Goal: Task Accomplishment & Management: Manage account settings

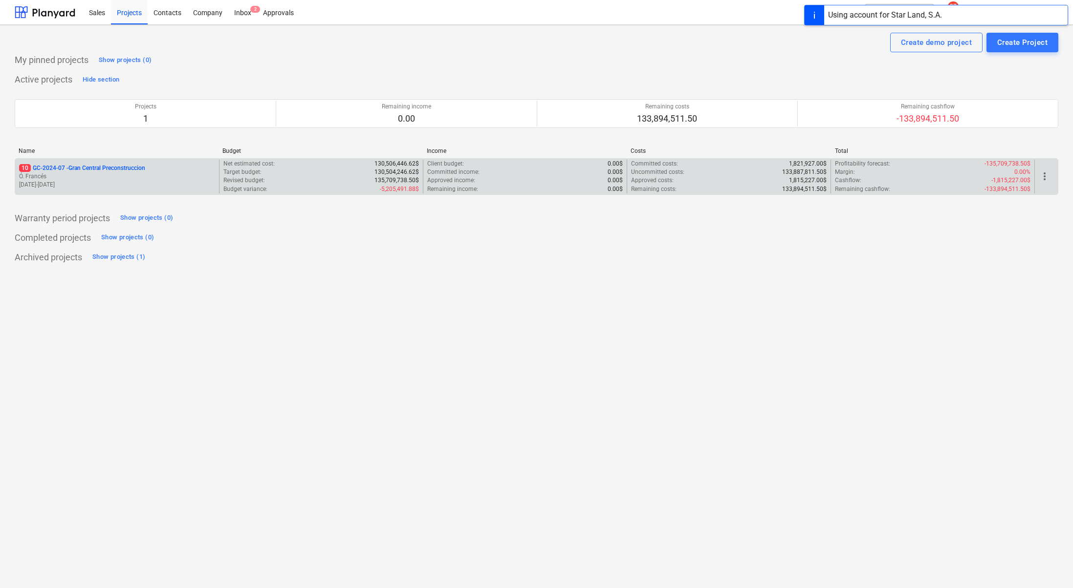
click at [103, 175] on p "Ó. Francés" at bounding box center [117, 177] width 196 height 8
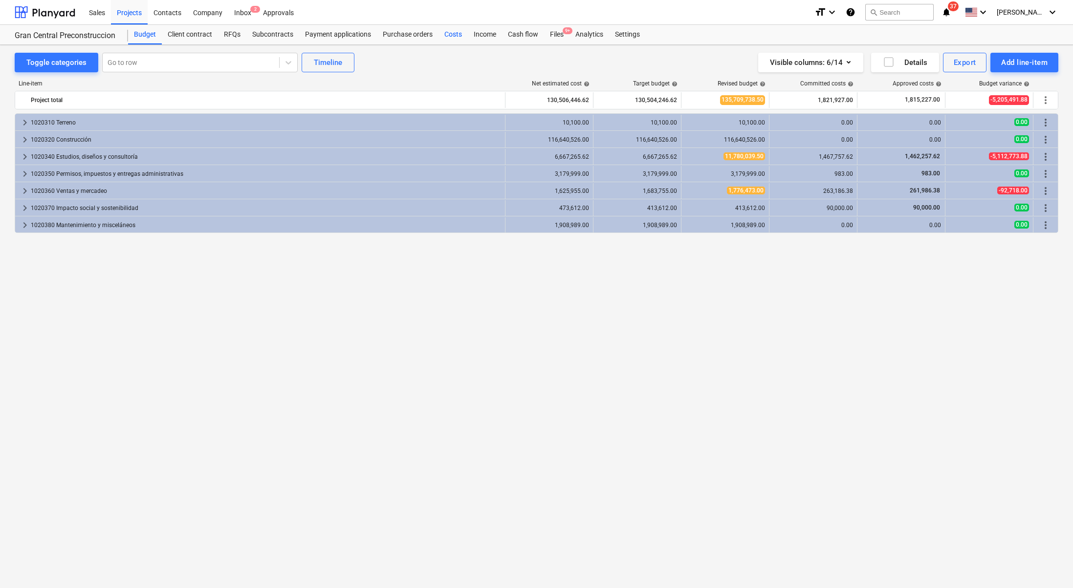
click at [452, 32] on div "Costs" at bounding box center [452, 35] width 29 height 20
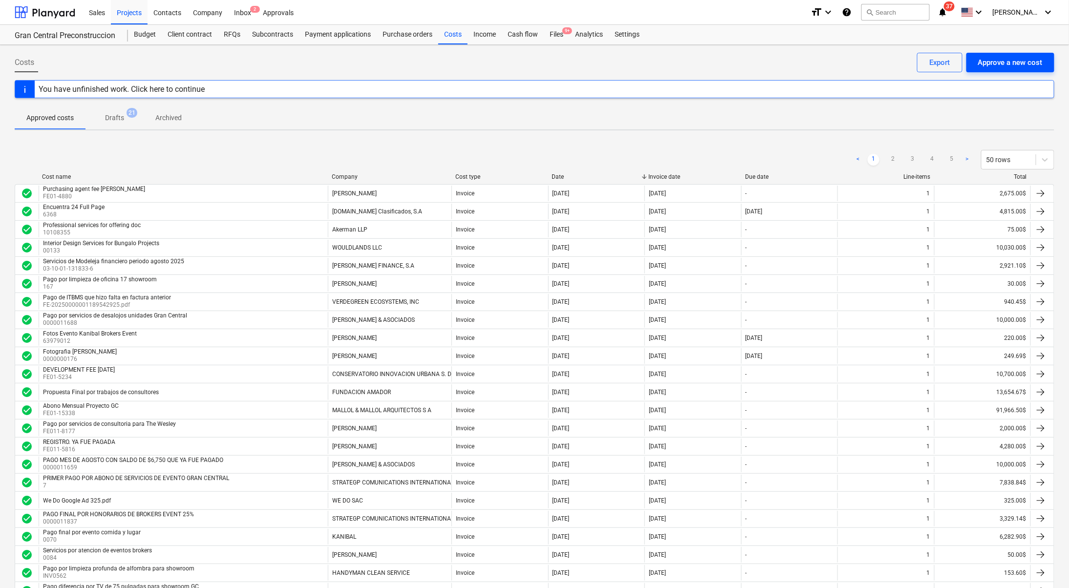
click at [1007, 61] on div "Approve a new cost" at bounding box center [1011, 62] width 65 height 13
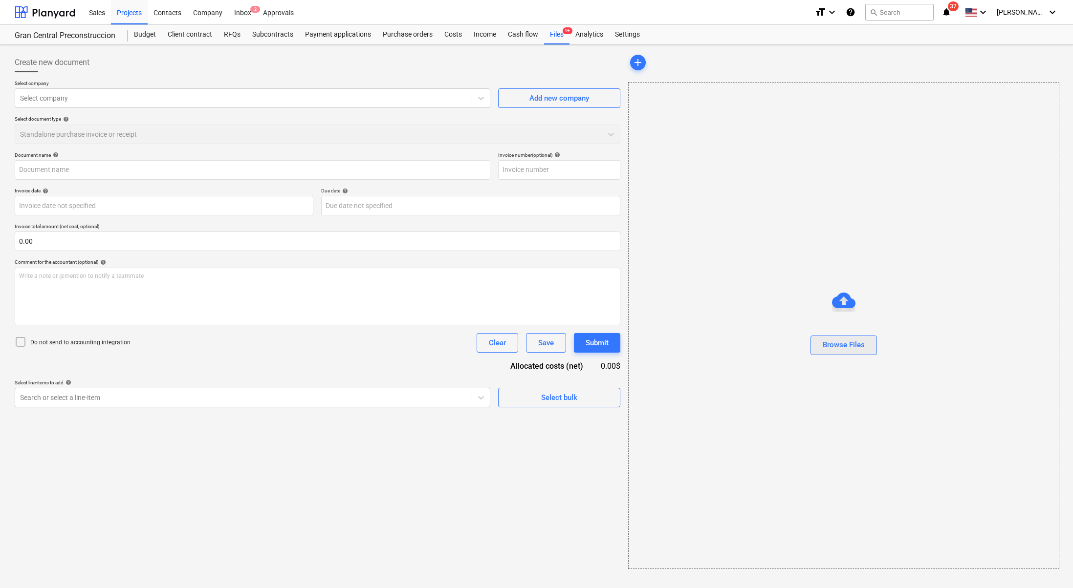
click at [824, 341] on div "Browse Files" at bounding box center [844, 345] width 42 height 13
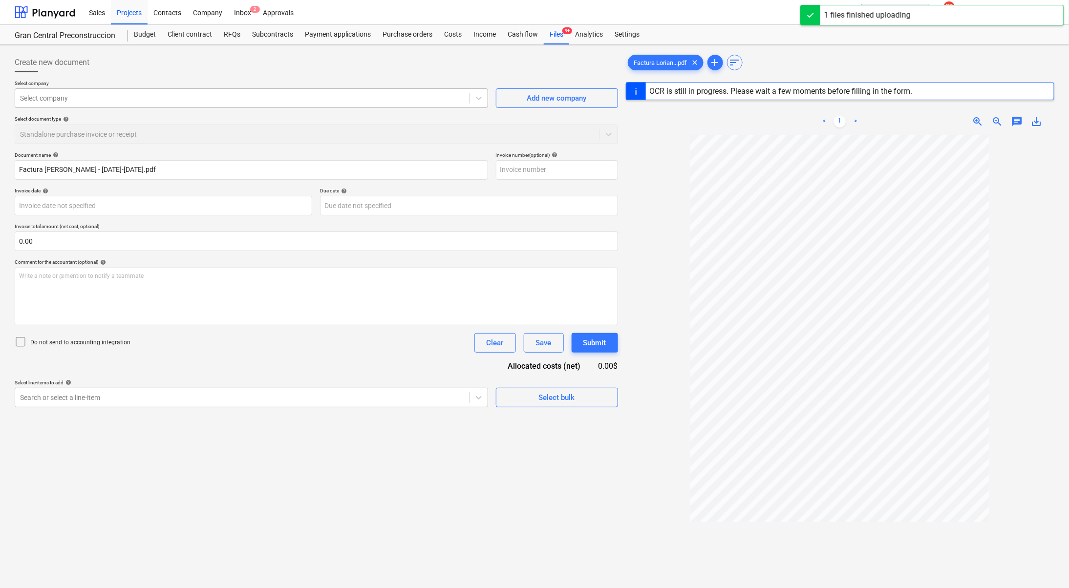
click at [204, 101] on div at bounding box center [242, 98] width 445 height 10
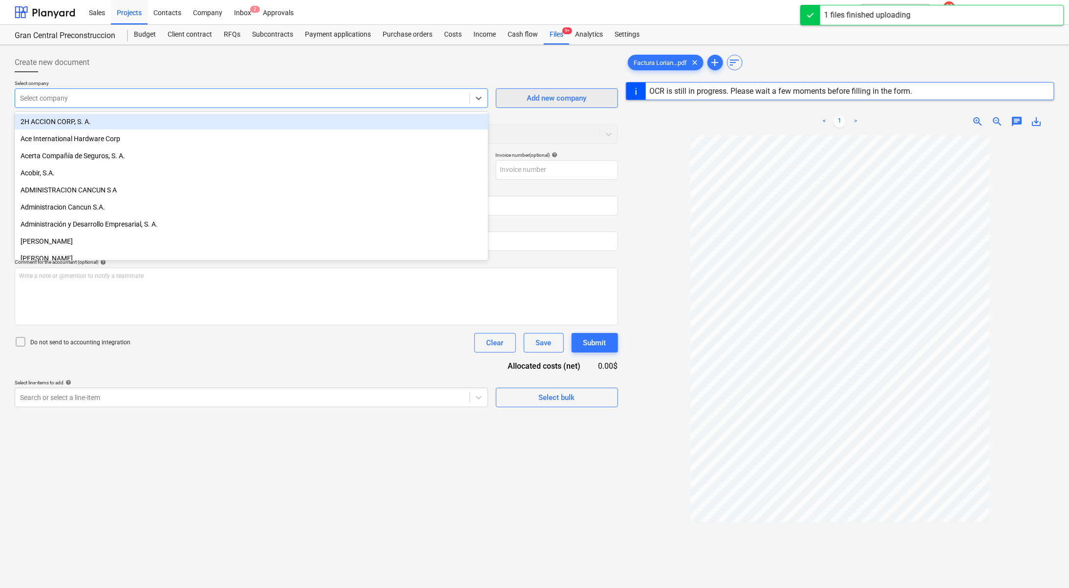
click at [525, 101] on span "Add new company" at bounding box center [557, 98] width 98 height 13
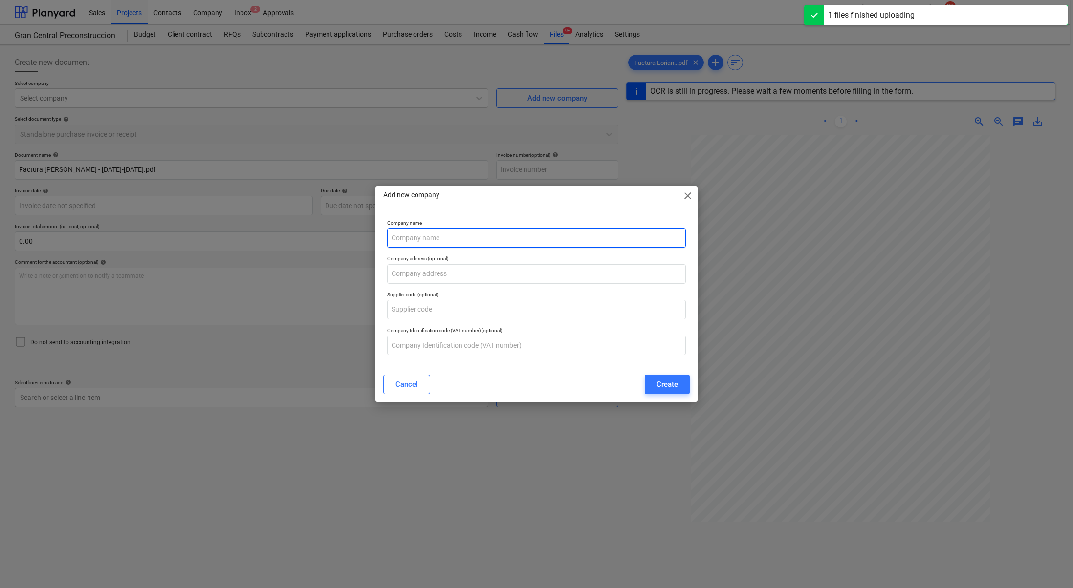
type input "001"
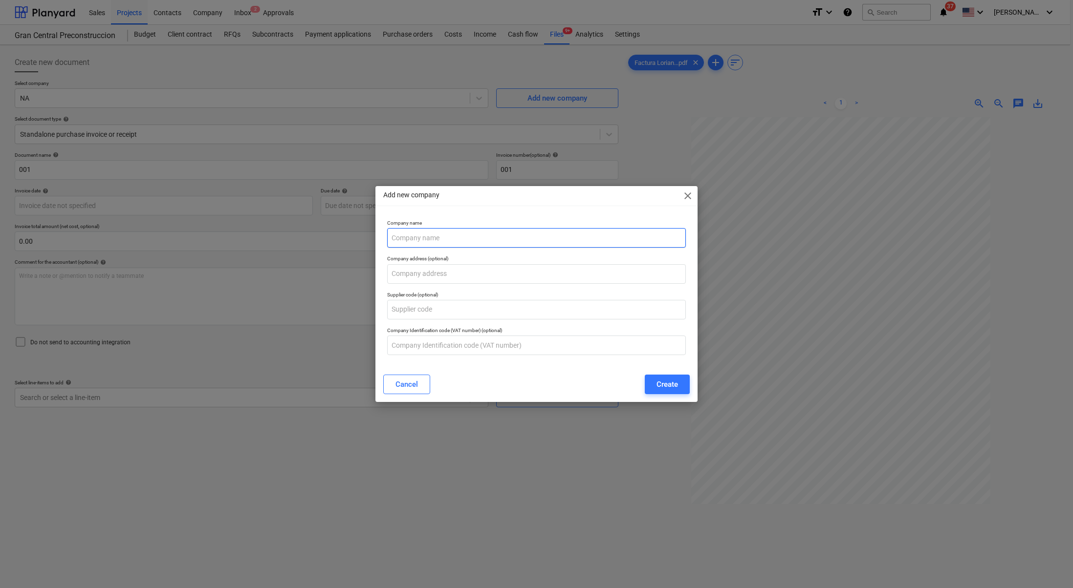
click at [472, 241] on input "text" at bounding box center [536, 238] width 299 height 20
type input "[PERSON_NAME]"
click at [675, 379] on div "Create" at bounding box center [667, 384] width 22 height 13
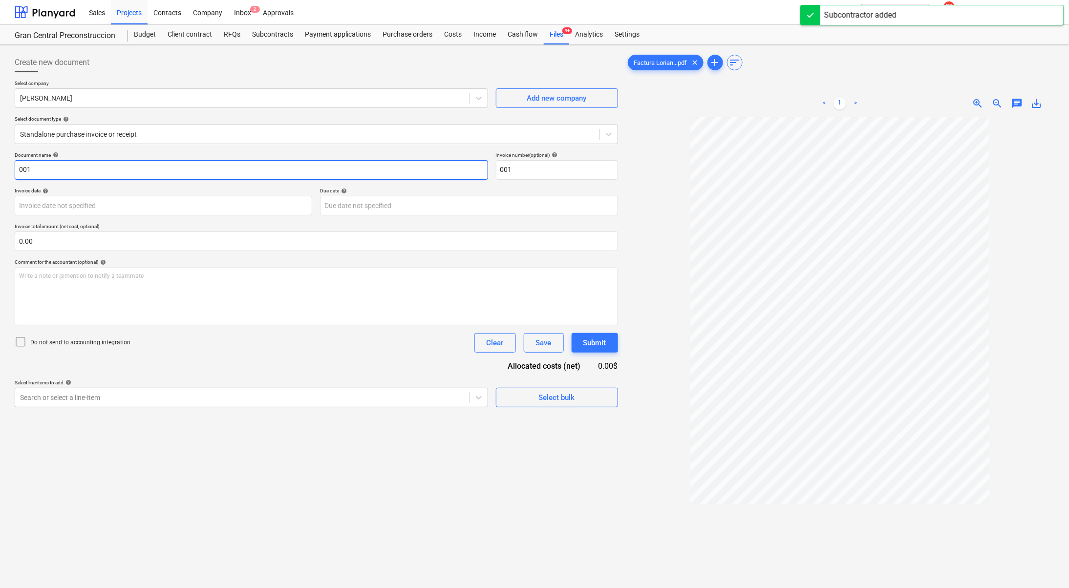
click at [134, 169] on input "001" at bounding box center [252, 170] width 474 height 20
type input "0"
type input "Servicios profesionales mes de [DATE]"
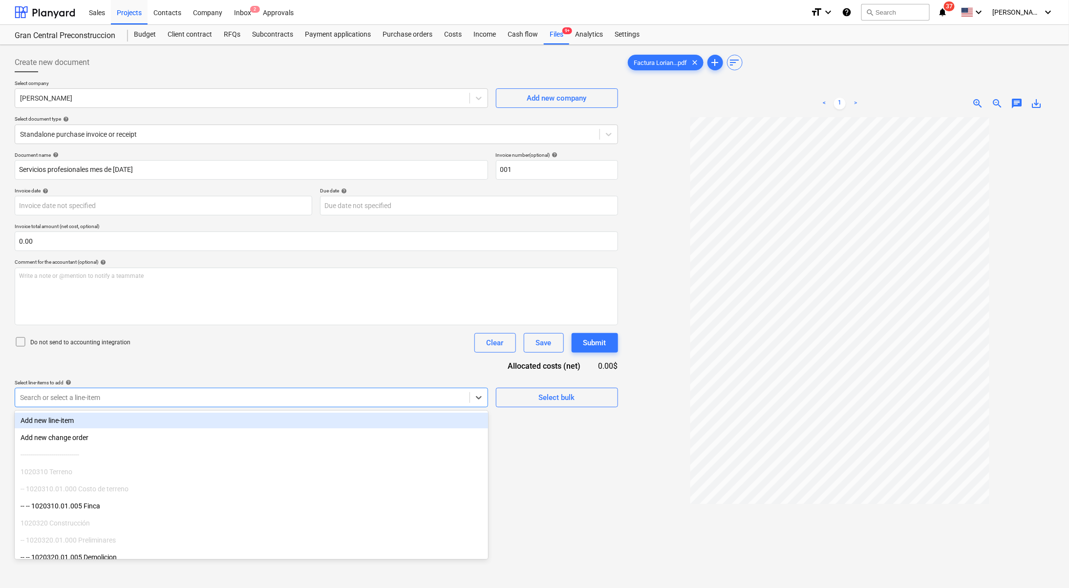
click at [175, 391] on div "Search or select a line-item" at bounding box center [242, 398] width 455 height 14
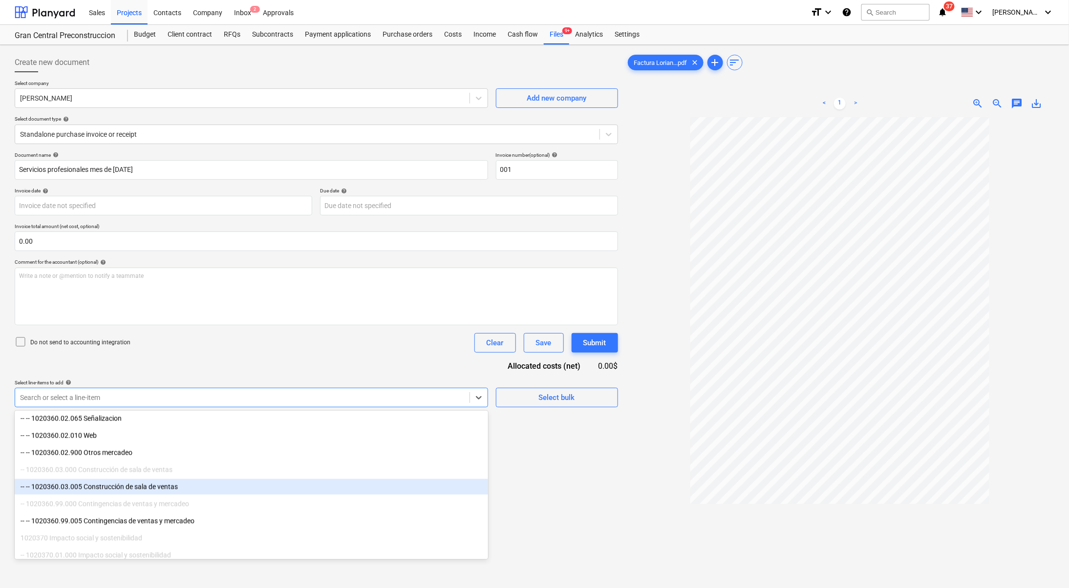
scroll to position [978, 0]
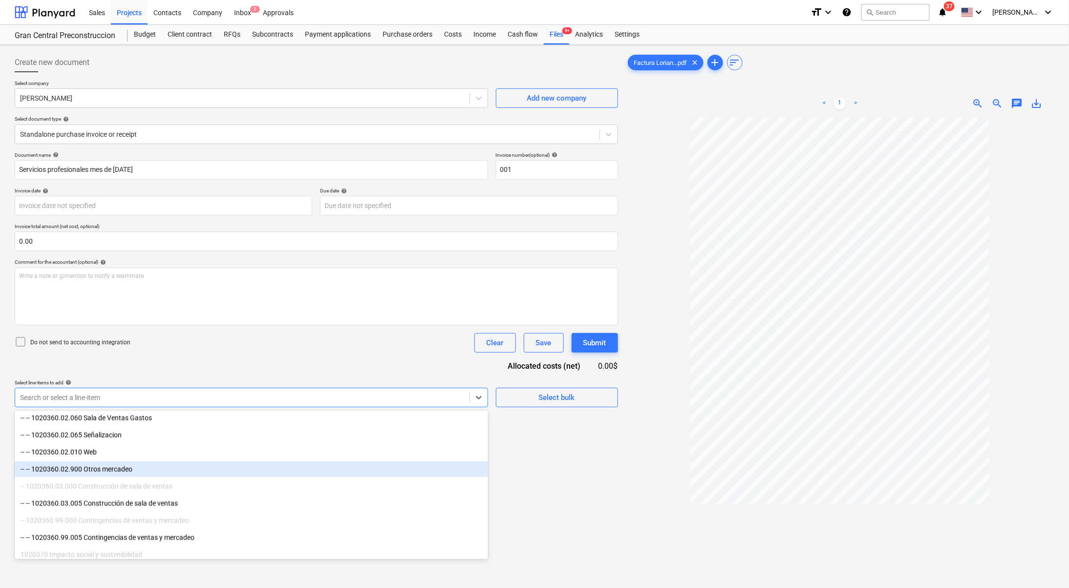
click at [145, 473] on div "-- -- 1020360.02.900 Otros mercadeo" at bounding box center [252, 470] width 474 height 16
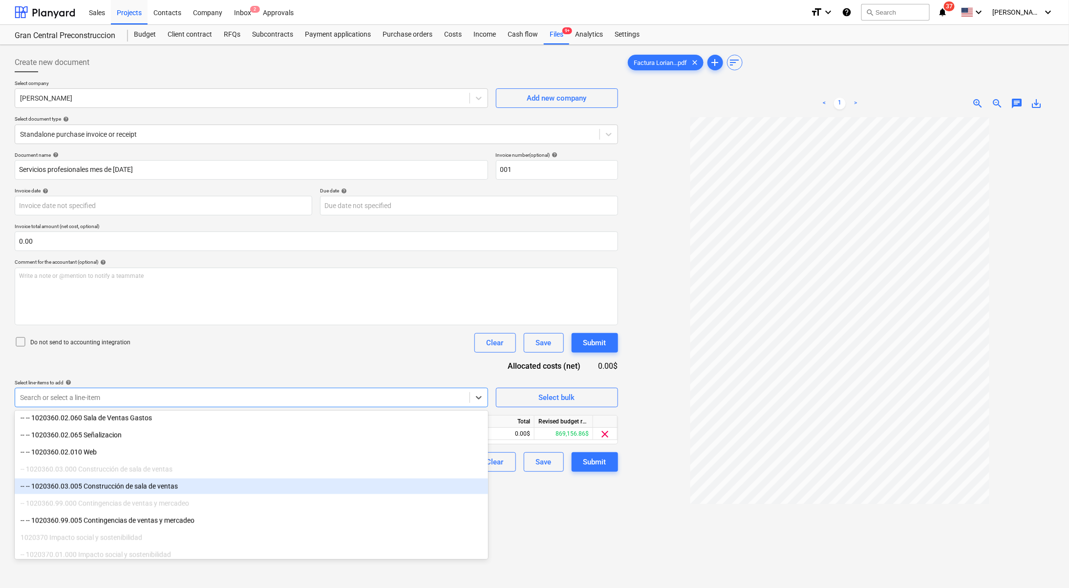
click at [610, 501] on div "Create new document Select company [PERSON_NAME] Add new company Select documen…" at bounding box center [316, 365] width 611 height 633
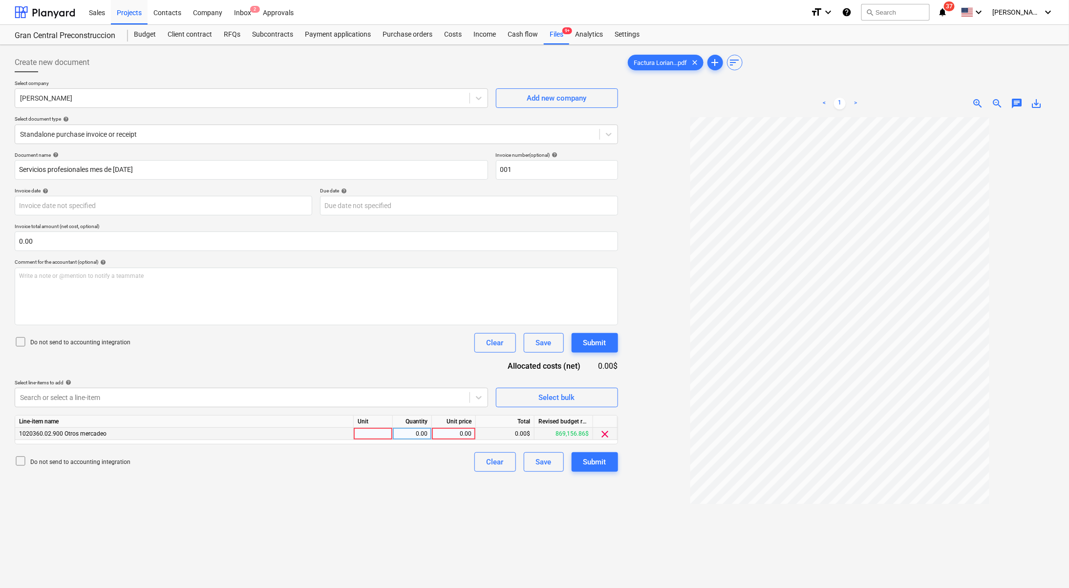
click at [458, 435] on div "0.00" at bounding box center [454, 434] width 36 height 12
type input "600"
click at [414, 491] on div "Create new document Select company [PERSON_NAME] Add new company Select documen…" at bounding box center [316, 365] width 611 height 633
click at [591, 459] on div "Submit" at bounding box center [595, 462] width 23 height 13
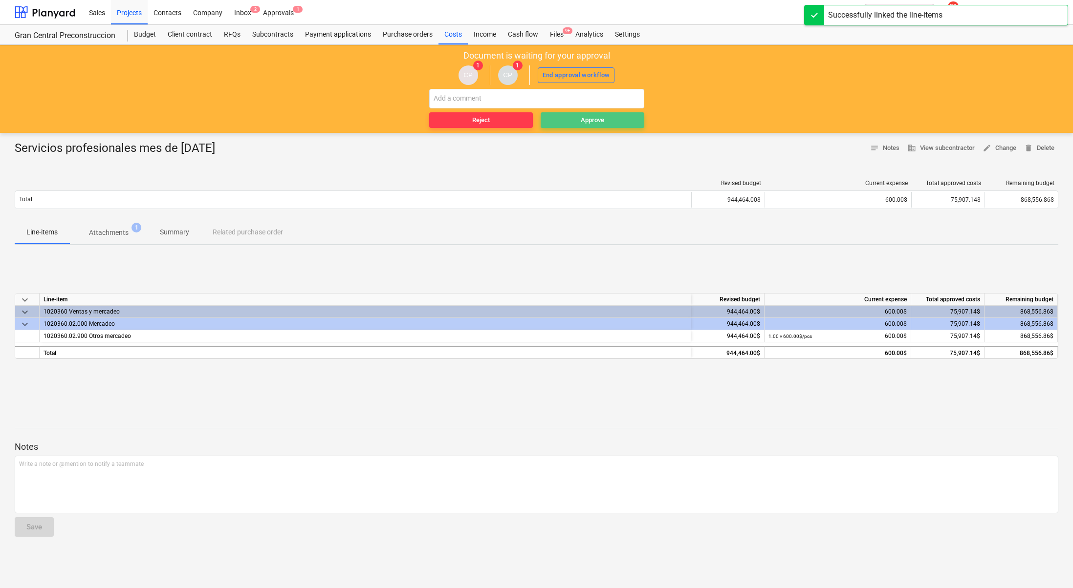
click at [608, 123] on span "Approve" at bounding box center [593, 120] width 96 height 11
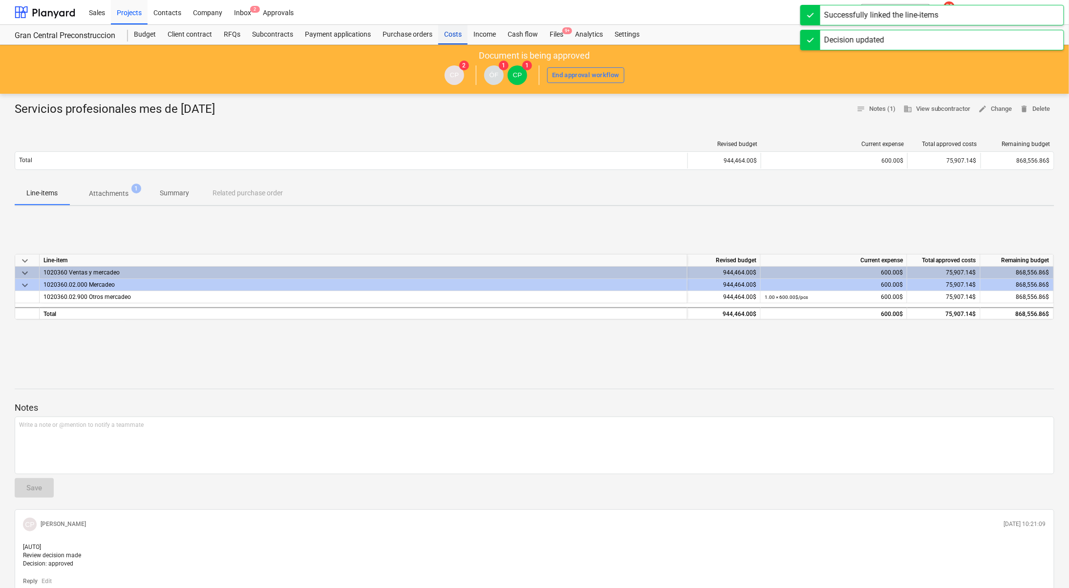
click at [458, 33] on div "Costs" at bounding box center [452, 35] width 29 height 20
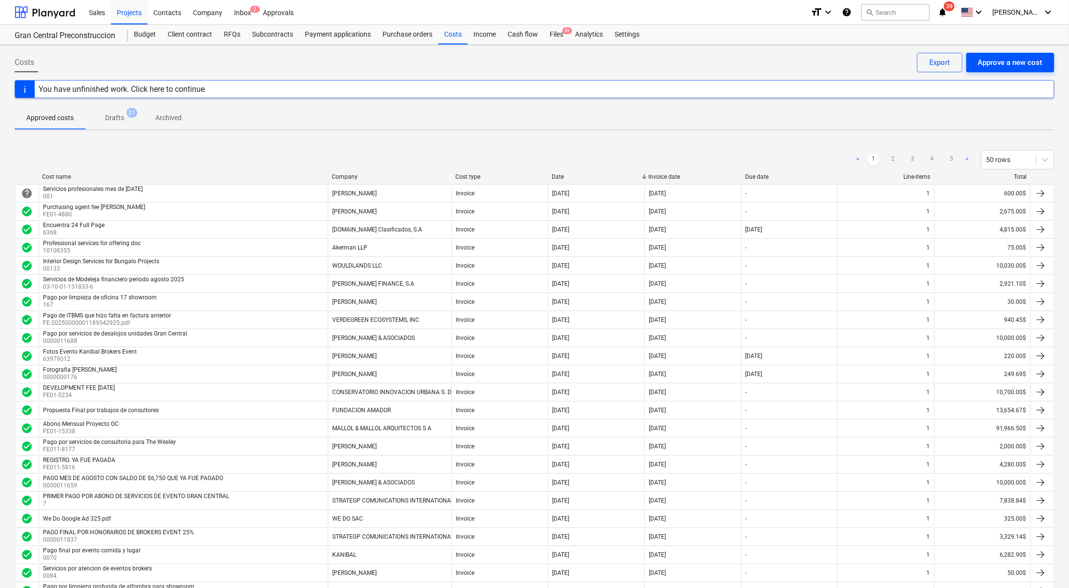
click at [1027, 63] on div "Approve a new cost" at bounding box center [1011, 62] width 65 height 13
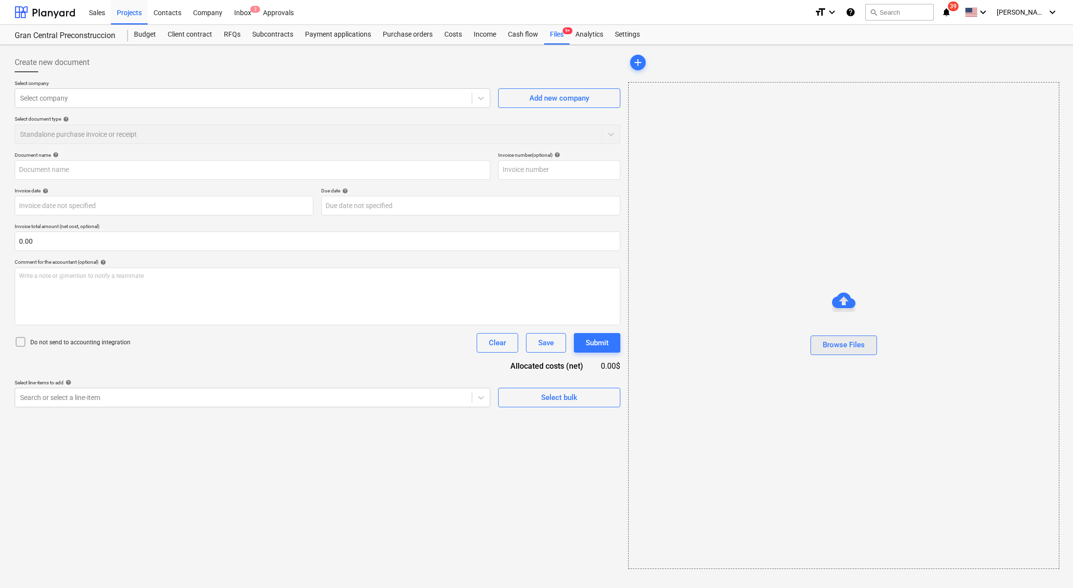
click at [852, 343] on div "Browse Files" at bounding box center [844, 345] width 42 height 13
click at [838, 340] on div "Browse Files" at bounding box center [844, 345] width 42 height 13
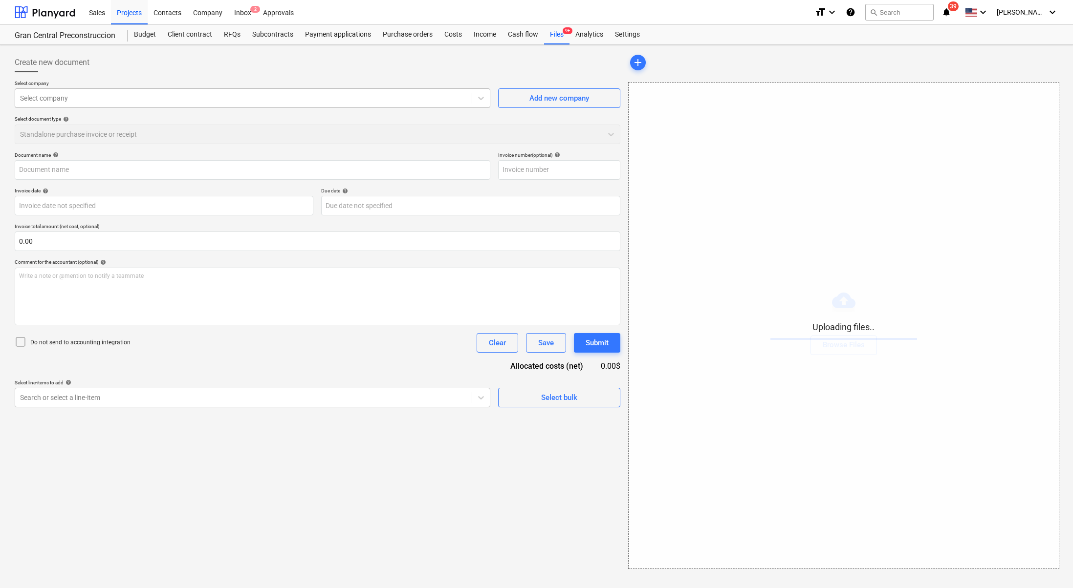
click at [204, 98] on div at bounding box center [243, 98] width 447 height 10
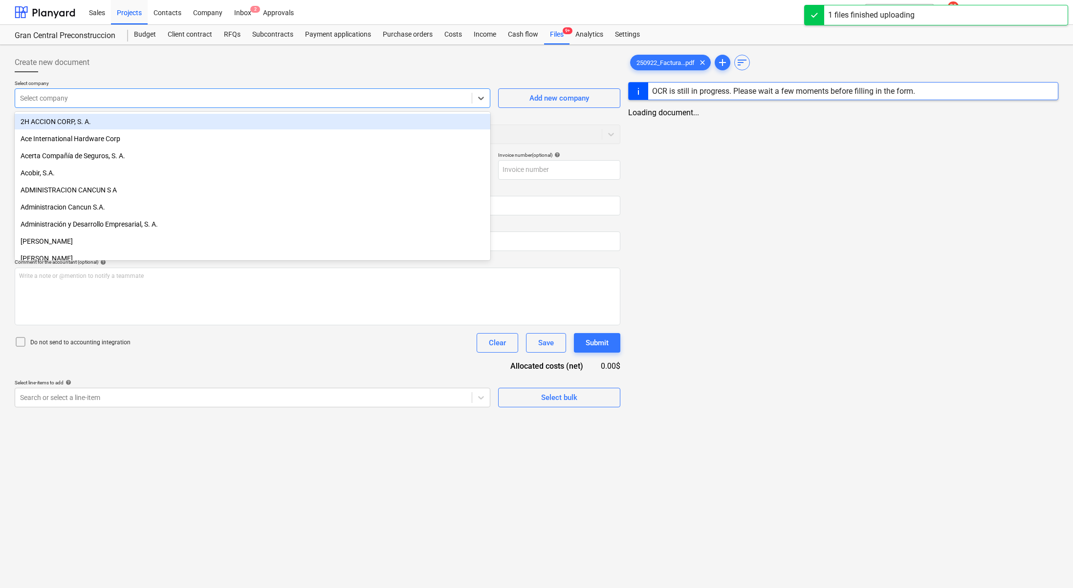
type input "250922_Factura [PERSON_NAME].pdf"
type input "[PERSON_NAME]"
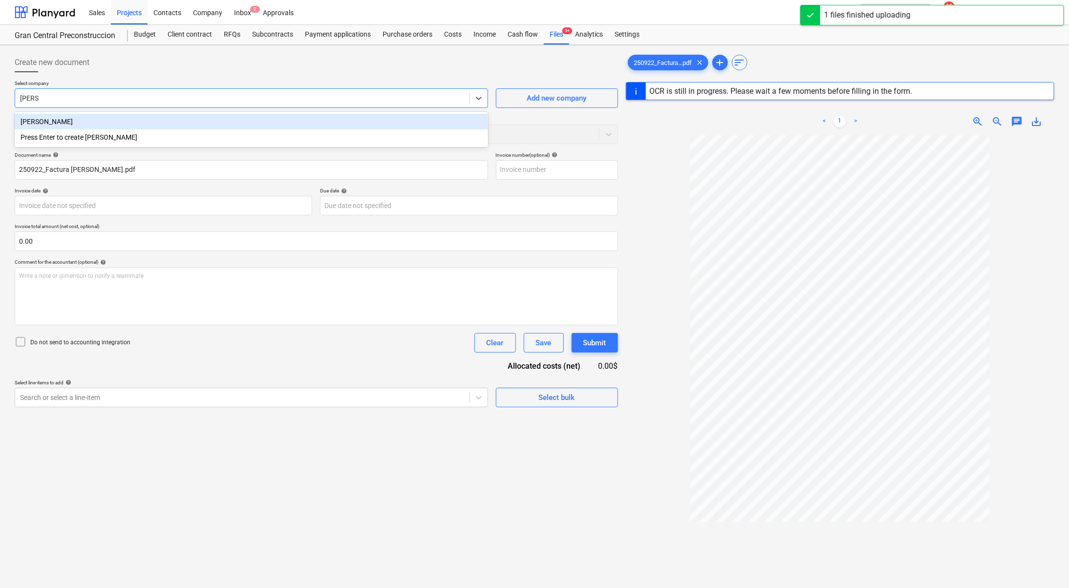
click at [204, 123] on div "[PERSON_NAME]" at bounding box center [252, 122] width 474 height 16
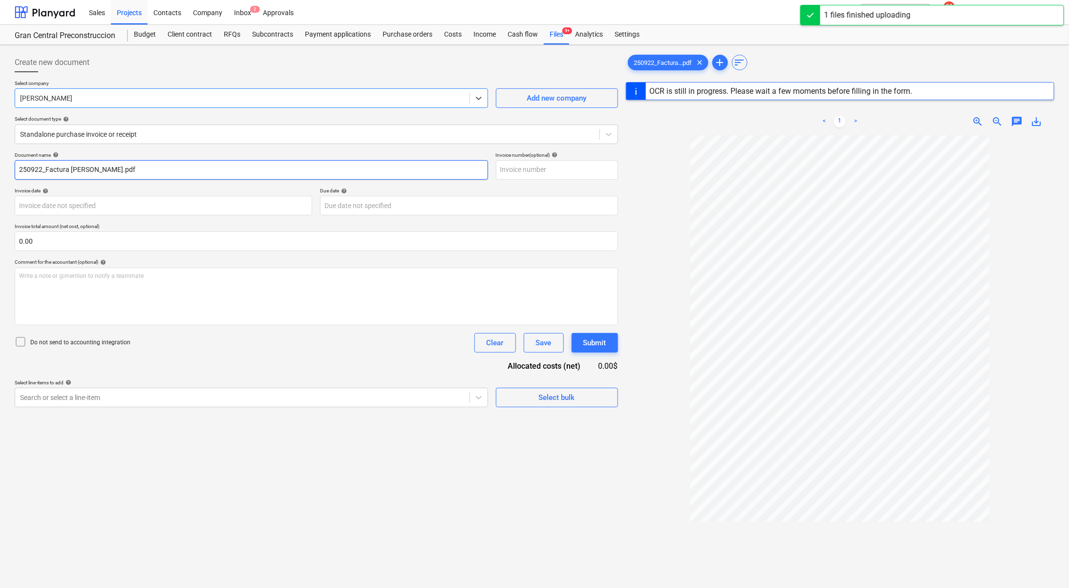
click at [209, 169] on input "250922_Factura [PERSON_NAME].pdf" at bounding box center [252, 170] width 474 height 20
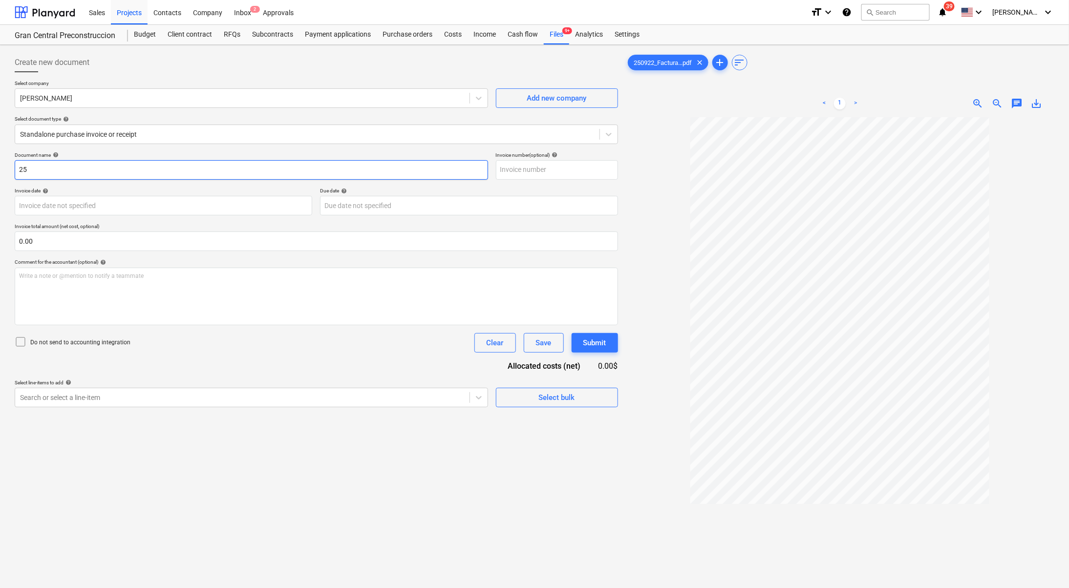
type input "2"
type input "Honorarios Dibujante Jr Septiembre 15-30"
type input "015"
click at [263, 400] on div at bounding box center [242, 398] width 445 height 10
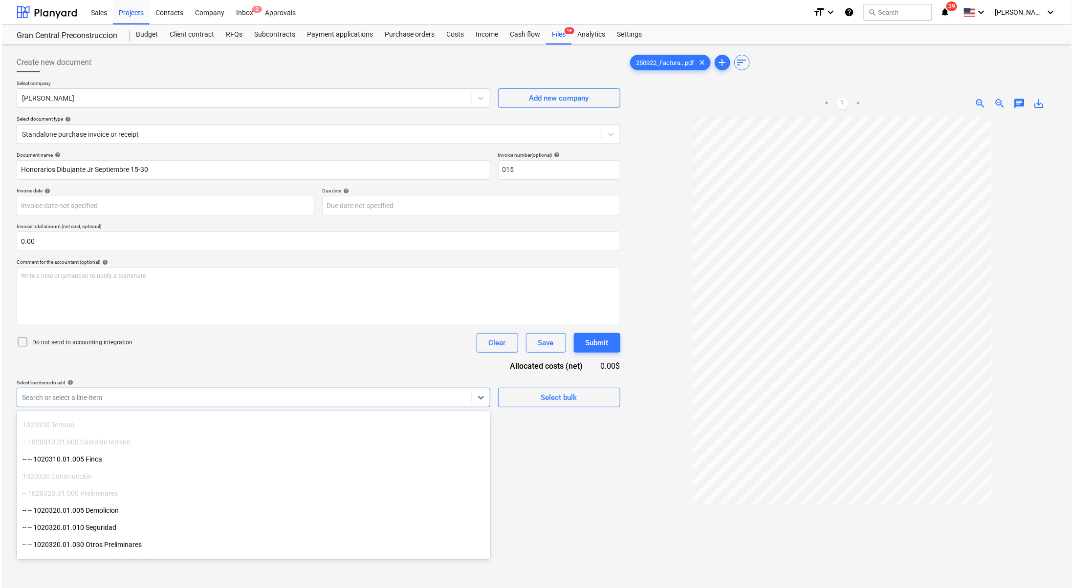
scroll to position [61, 0]
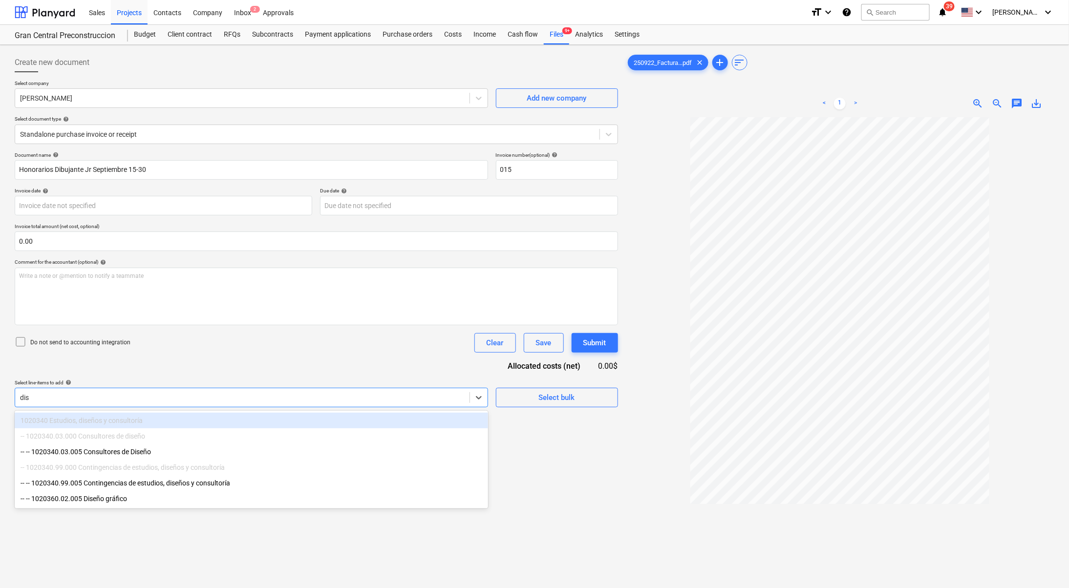
type input "dise"
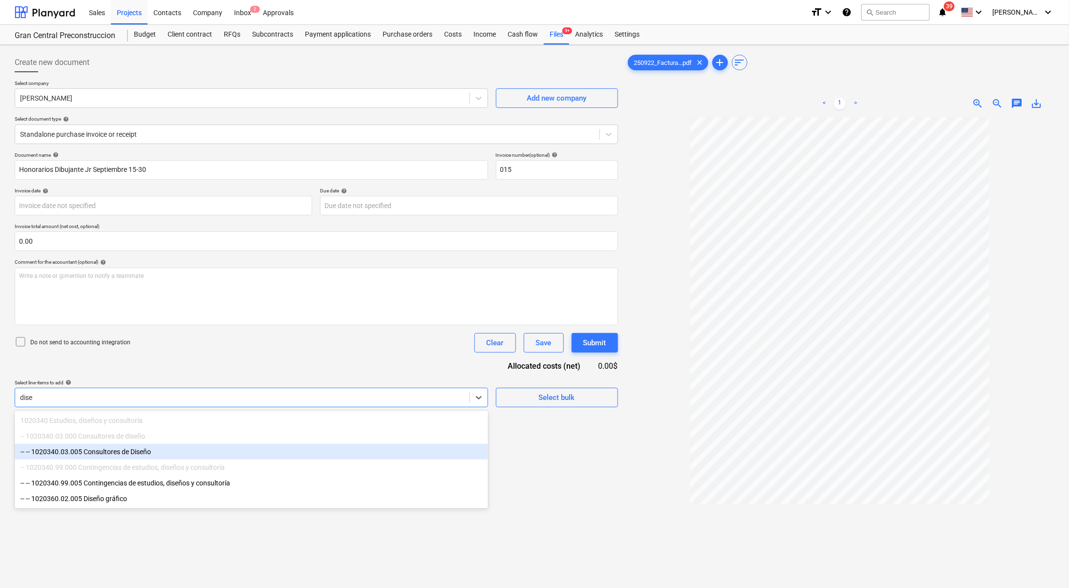
click at [231, 447] on div "-- -- 1020340.03.005 Consultores de Diseño" at bounding box center [252, 452] width 474 height 16
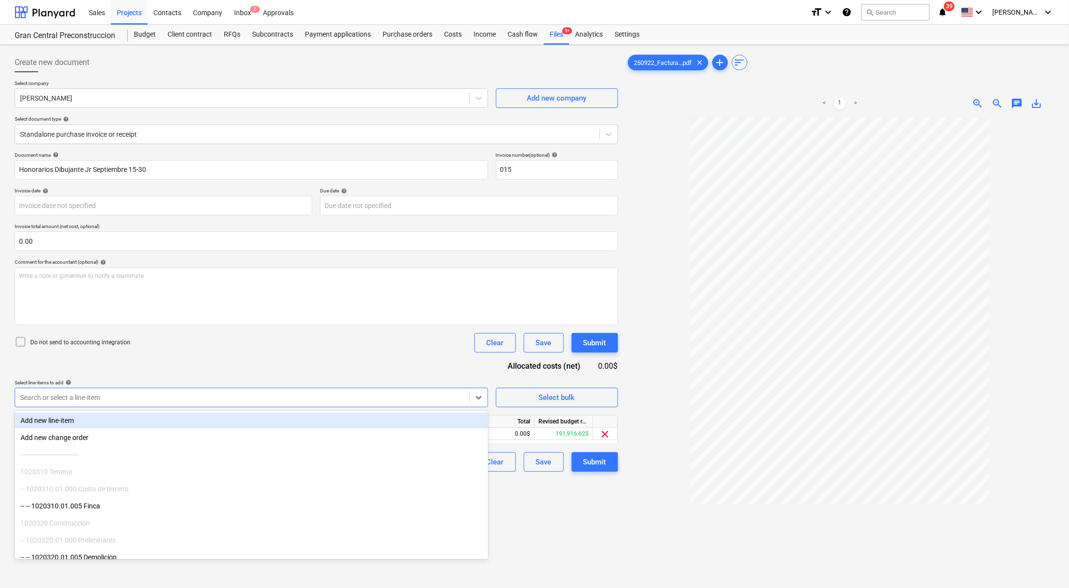
click at [535, 498] on div "Create new document Select company [PERSON_NAME] Add new company Select documen…" at bounding box center [316, 365] width 611 height 633
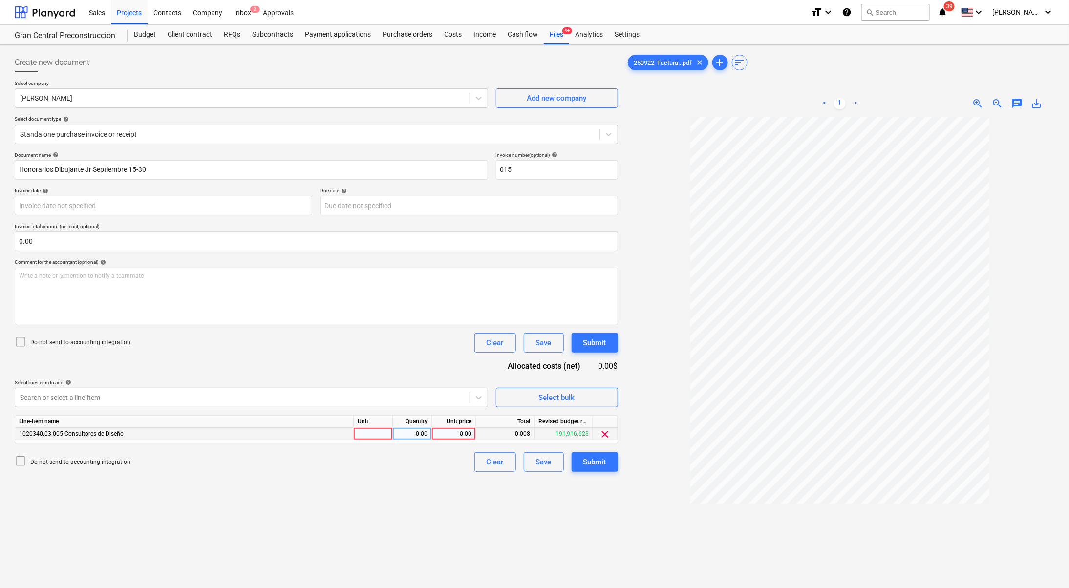
click at [449, 432] on div "0.00" at bounding box center [454, 434] width 36 height 12
type input "350"
click at [368, 492] on div "Create new document Select company [PERSON_NAME] Add new company Select documen…" at bounding box center [316, 365] width 611 height 633
click at [589, 462] on div "Submit" at bounding box center [595, 462] width 23 height 13
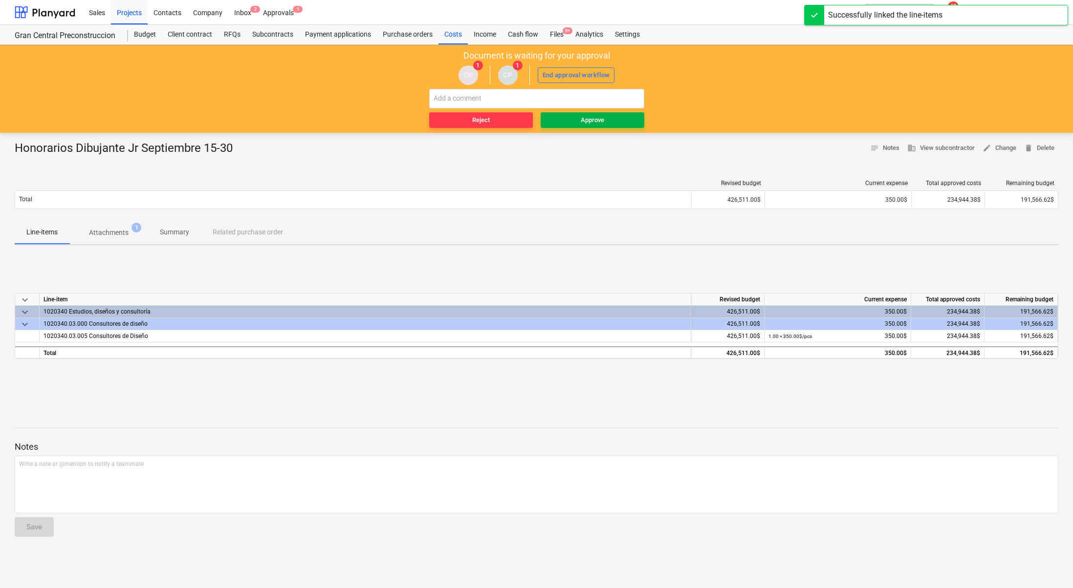
click at [630, 122] on span "Approve" at bounding box center [593, 120] width 96 height 11
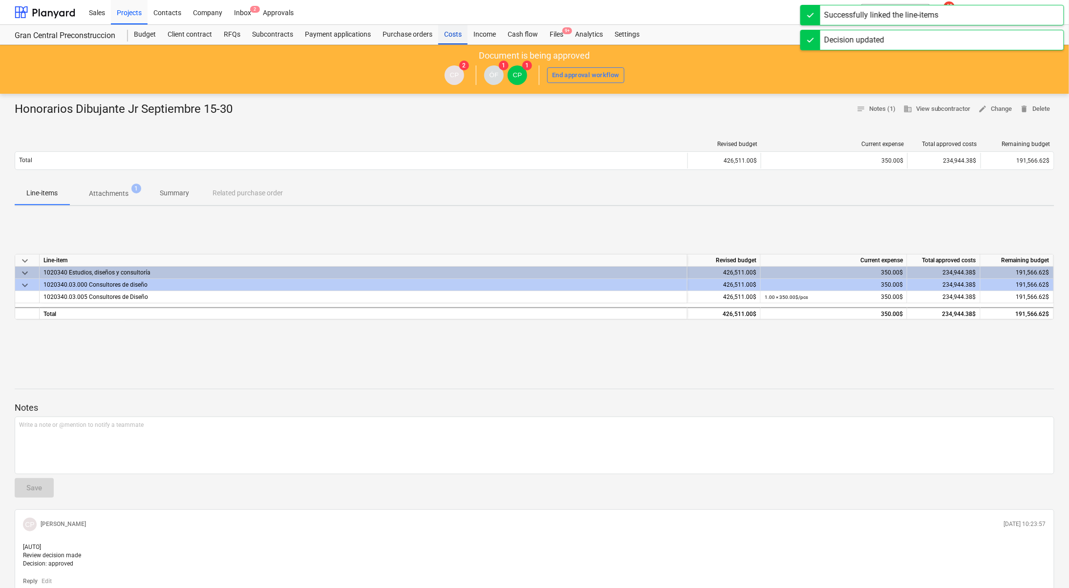
click at [451, 29] on div "Costs" at bounding box center [452, 35] width 29 height 20
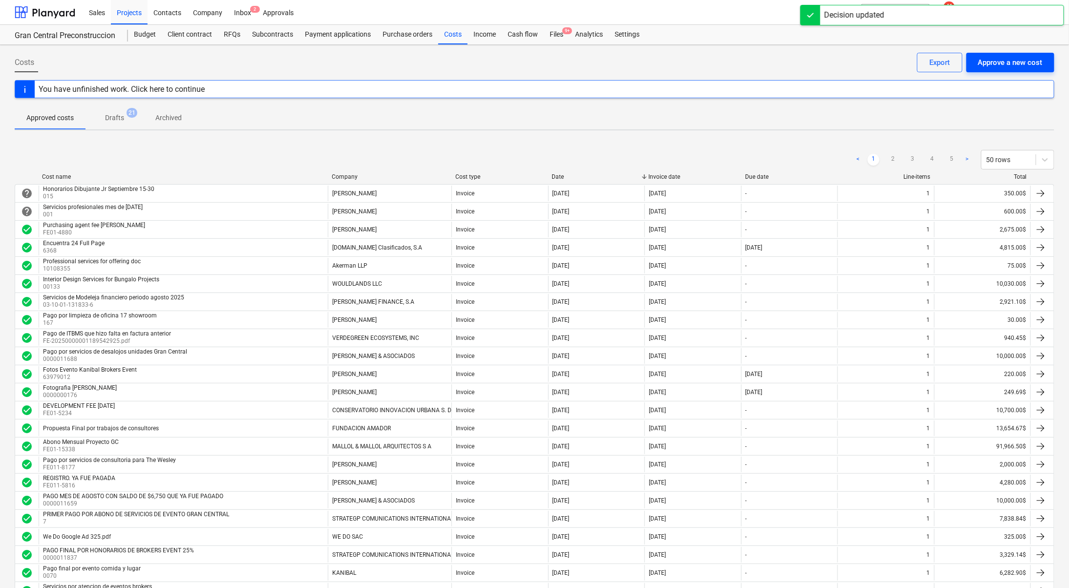
click at [995, 54] on button "Approve a new cost" at bounding box center [1011, 63] width 88 height 20
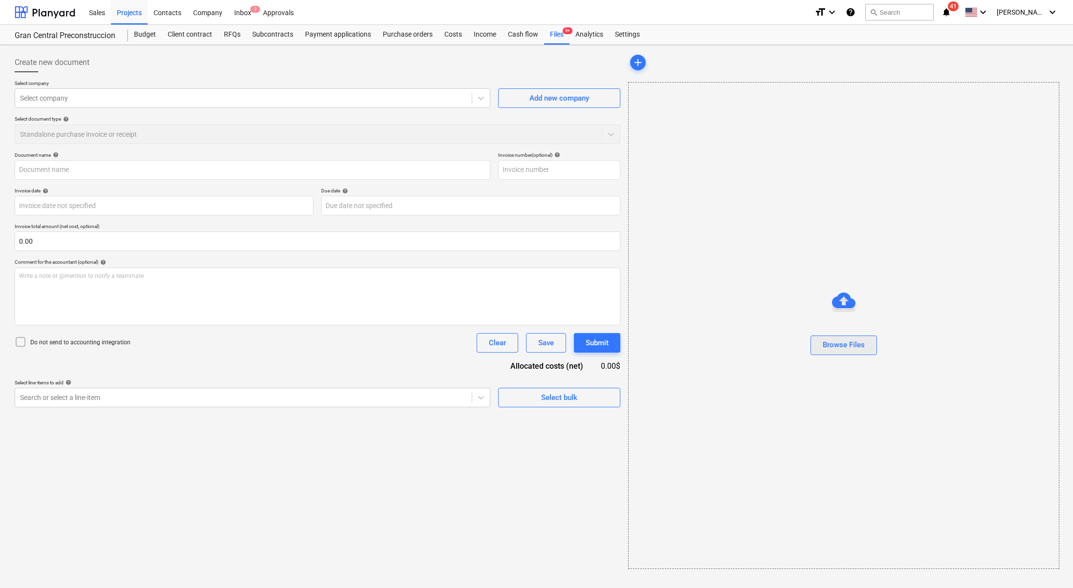
click at [854, 348] on div "Browse Files" at bounding box center [844, 345] width 42 height 13
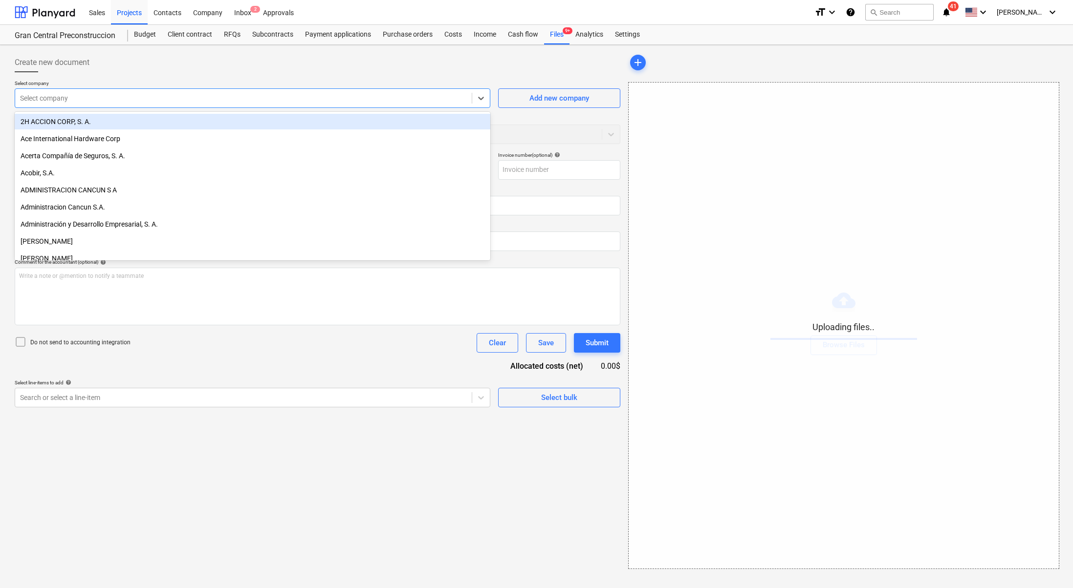
click at [202, 100] on div at bounding box center [243, 98] width 447 height 10
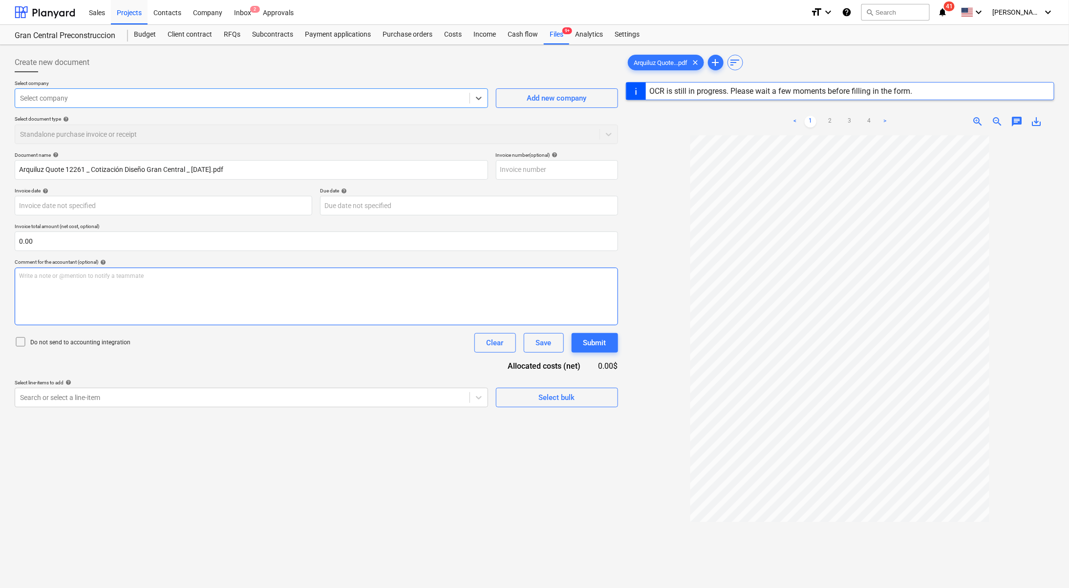
click at [328, 282] on div "Write a note or @mention to notify a teammate [PERSON_NAME]" at bounding box center [317, 297] width 604 height 58
type input "12261"
type input "[DATE]"
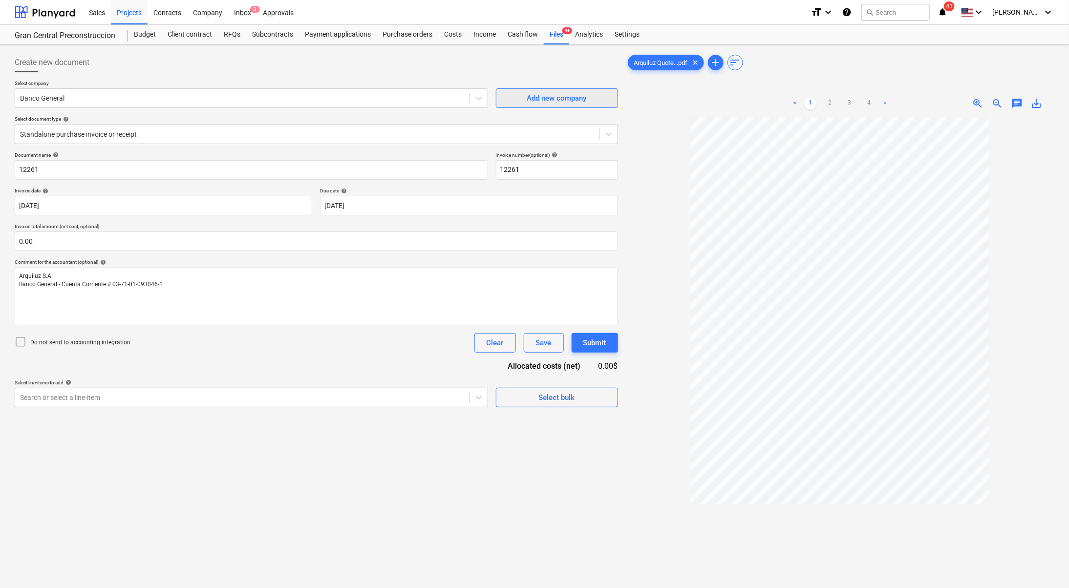
click at [543, 92] on div "Add new company" at bounding box center [557, 98] width 60 height 13
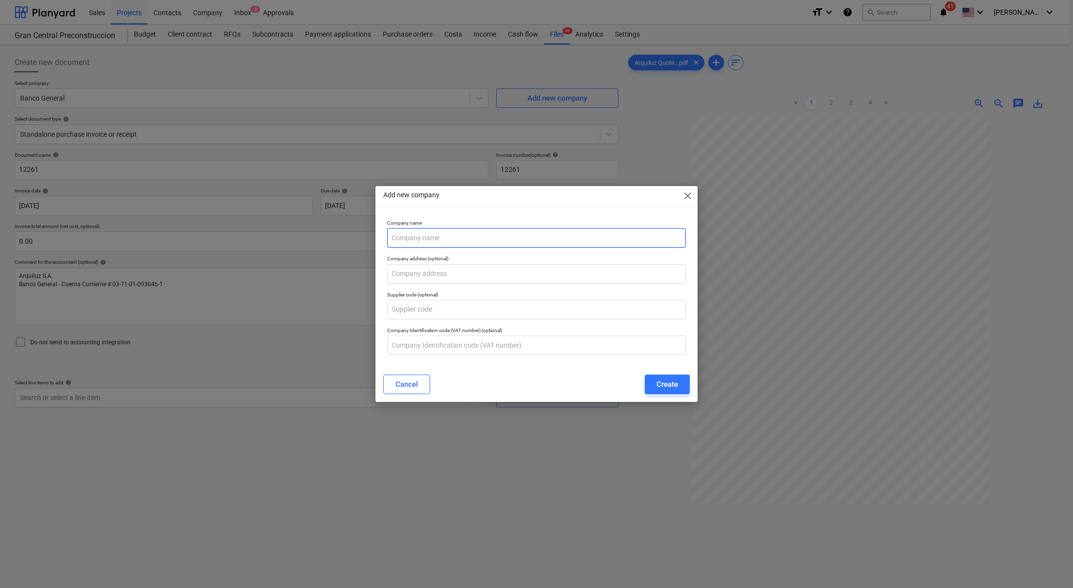
click at [414, 240] on input "text" at bounding box center [536, 238] width 299 height 20
type input "Arquiluz, S.A."
click at [678, 386] on button "Create" at bounding box center [667, 385] width 45 height 20
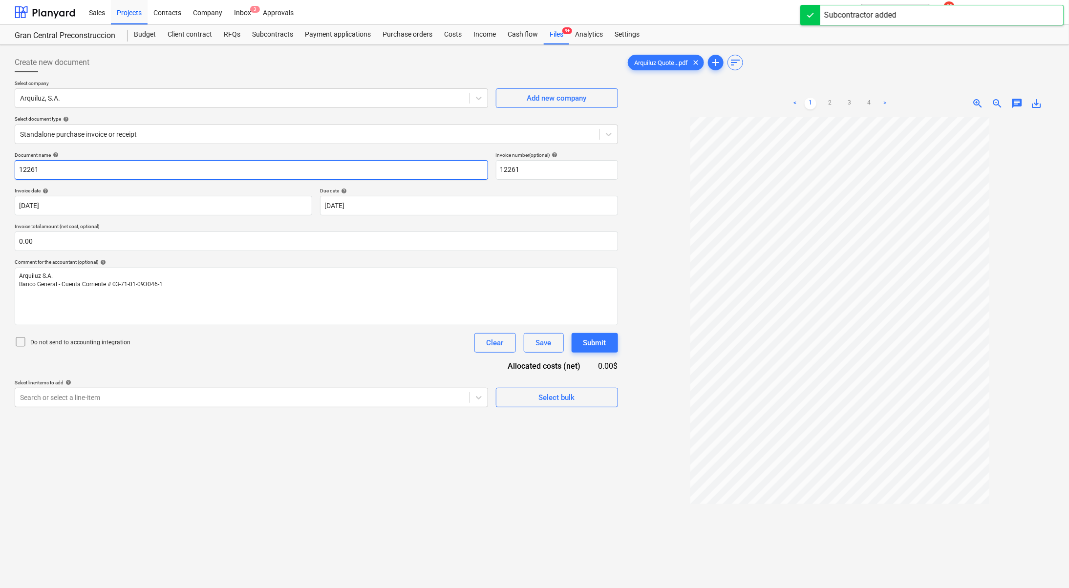
drag, startPoint x: 124, startPoint y: 169, endPoint x: 16, endPoint y: 166, distance: 108.1
click at [16, 166] on input "12261" at bounding box center [252, 170] width 474 height 20
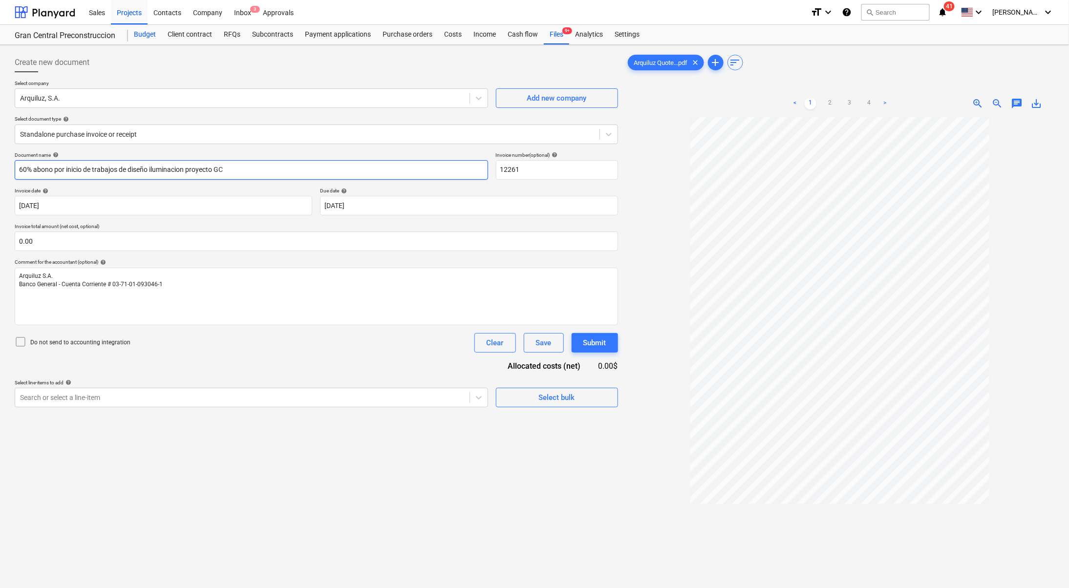
type input "60% abono por inicio de trabajos de diseño iluminacion proyecto GC"
click at [214, 400] on div at bounding box center [242, 398] width 445 height 10
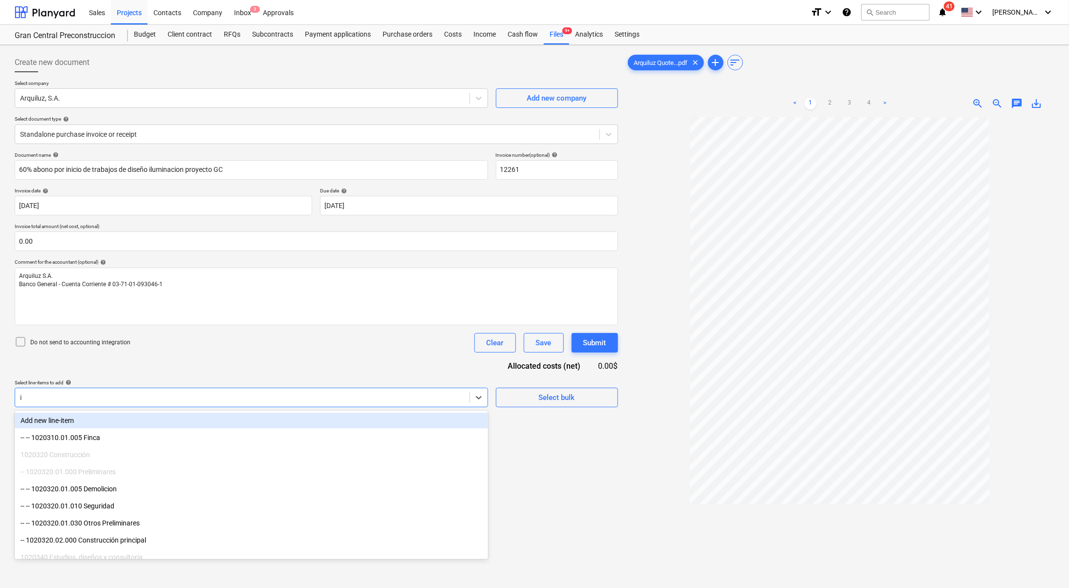
type input "il"
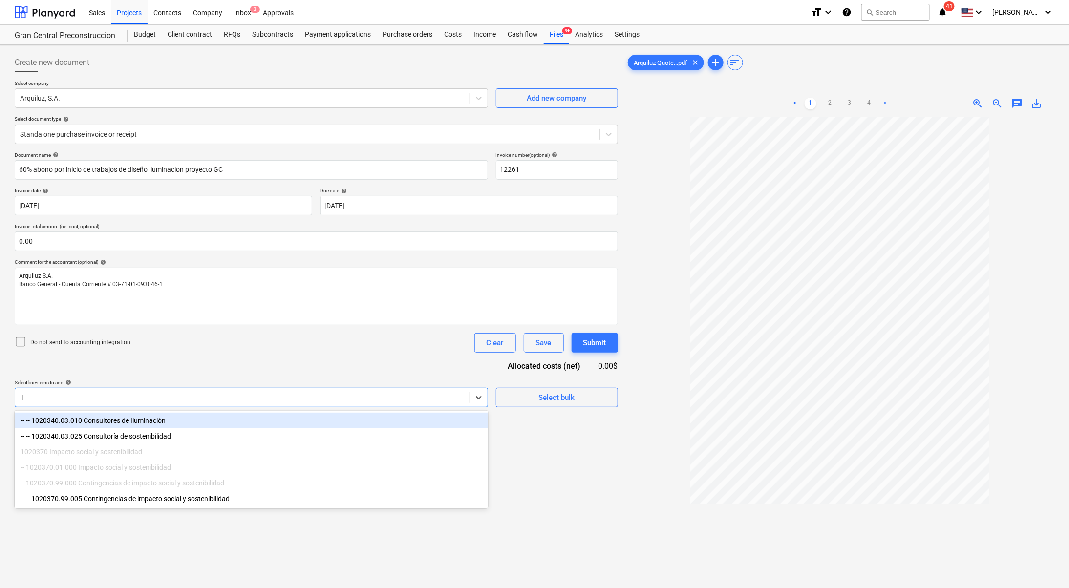
click at [195, 416] on div "-- -- 1020340.03.010 Consultores de Iluminación" at bounding box center [252, 421] width 474 height 16
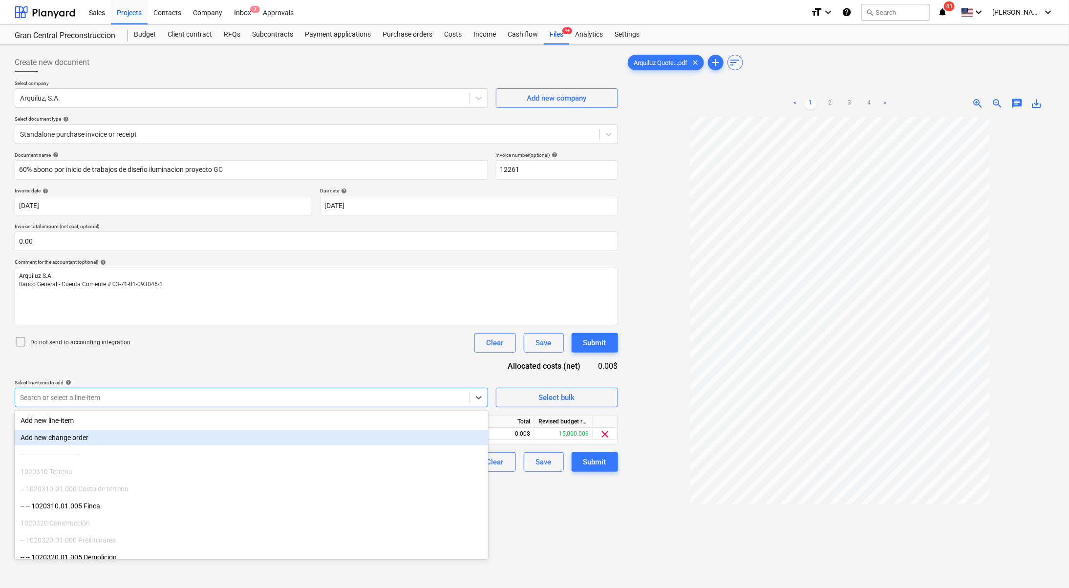
click at [532, 522] on div "Create new document Select company Arquiluz, S.A. Add new company Select docume…" at bounding box center [316, 365] width 611 height 633
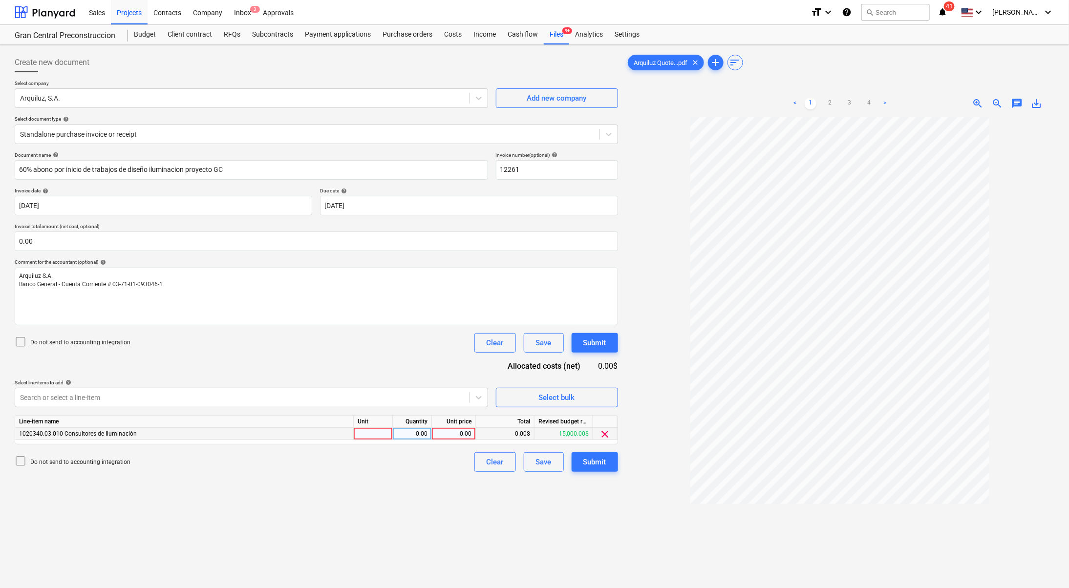
click at [438, 435] on div "0.00" at bounding box center [454, 434] width 36 height 12
click at [871, 103] on link "4" at bounding box center [870, 104] width 12 height 12
click at [831, 100] on link "2" at bounding box center [831, 104] width 12 height 12
click at [474, 433] on div "0.00" at bounding box center [454, 434] width 44 height 12
type input "6180"
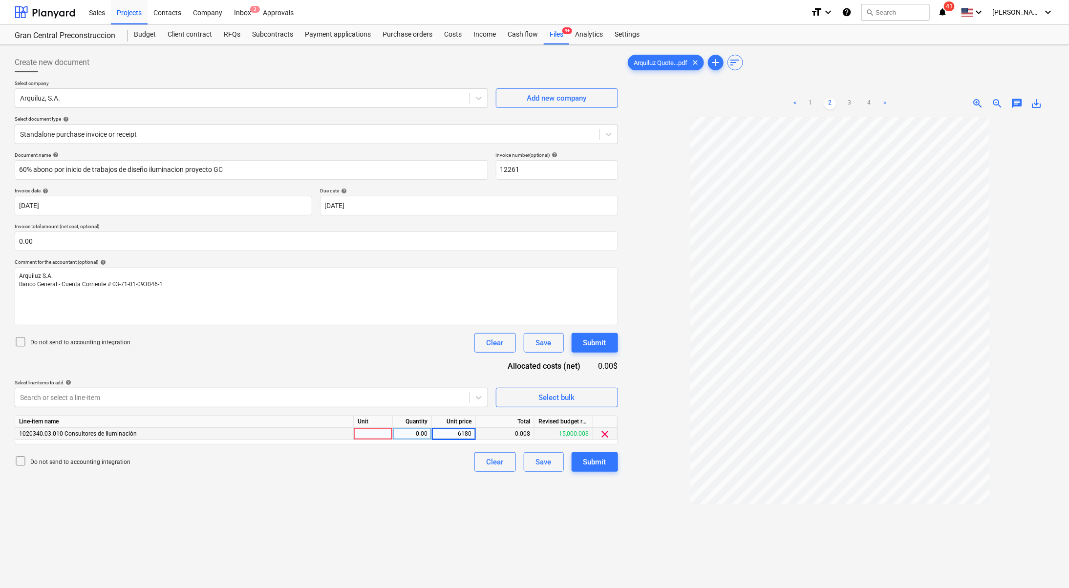
click at [355, 525] on div "Create new document Select company Arquiluz, S.A. Add new company Select docume…" at bounding box center [316, 365] width 611 height 633
click at [594, 456] on div "Submit" at bounding box center [595, 462] width 23 height 13
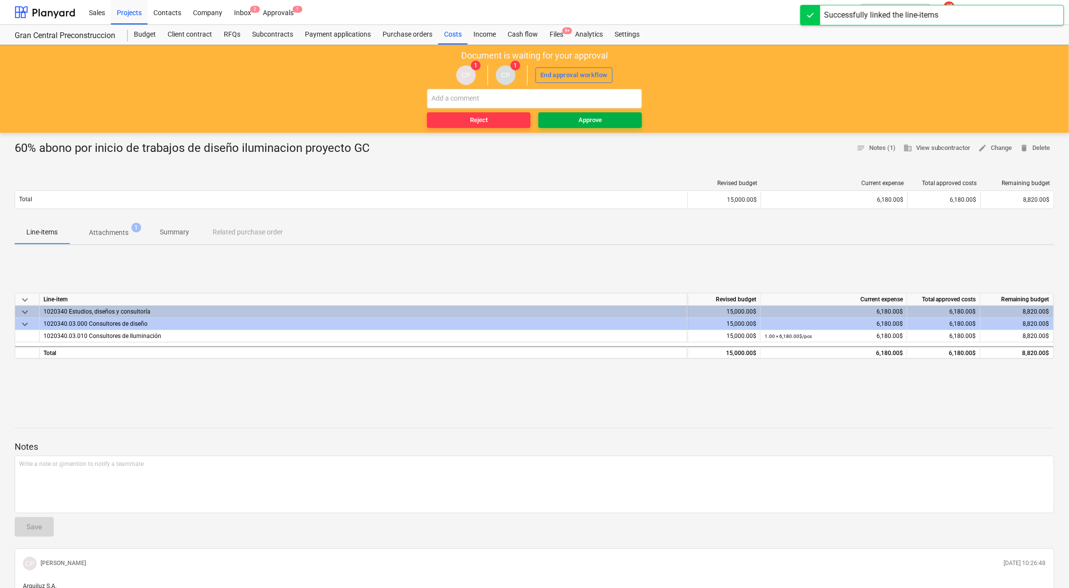
click at [573, 117] on span "Approve" at bounding box center [591, 120] width 96 height 11
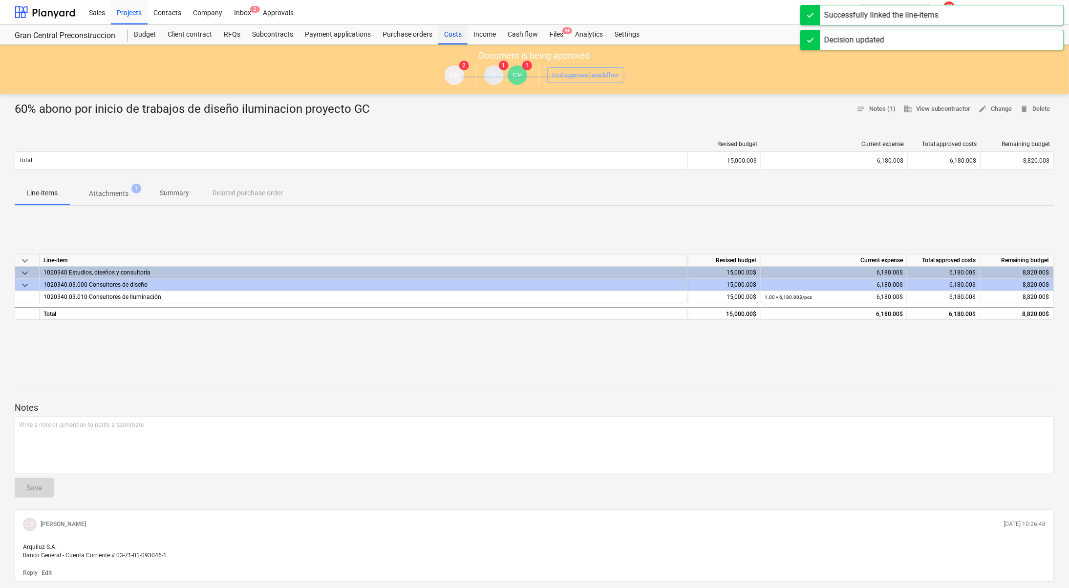
click at [459, 31] on div "Costs" at bounding box center [452, 35] width 29 height 20
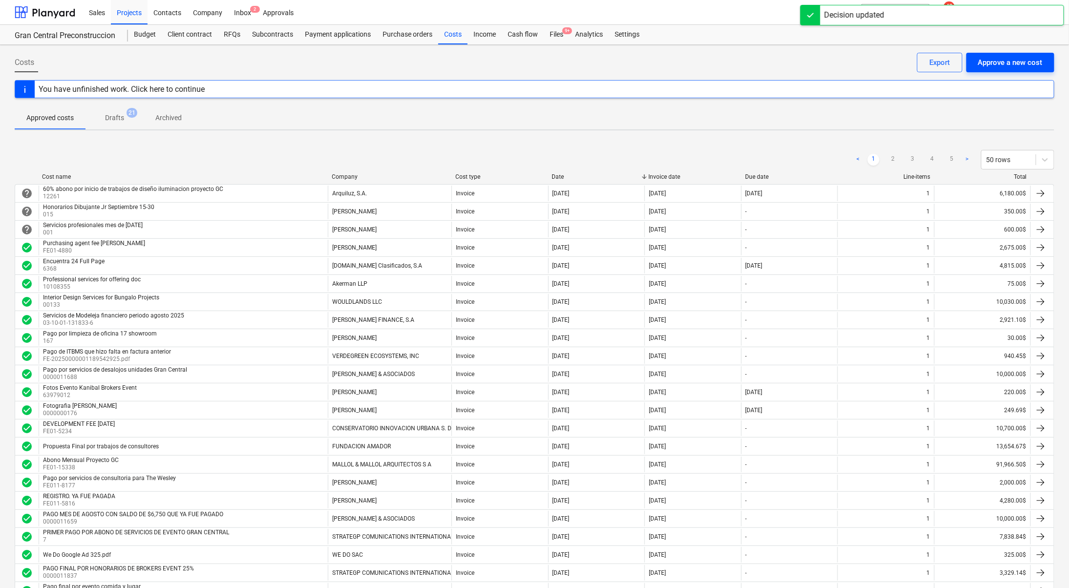
click at [991, 64] on div "Approve a new cost" at bounding box center [1011, 62] width 65 height 13
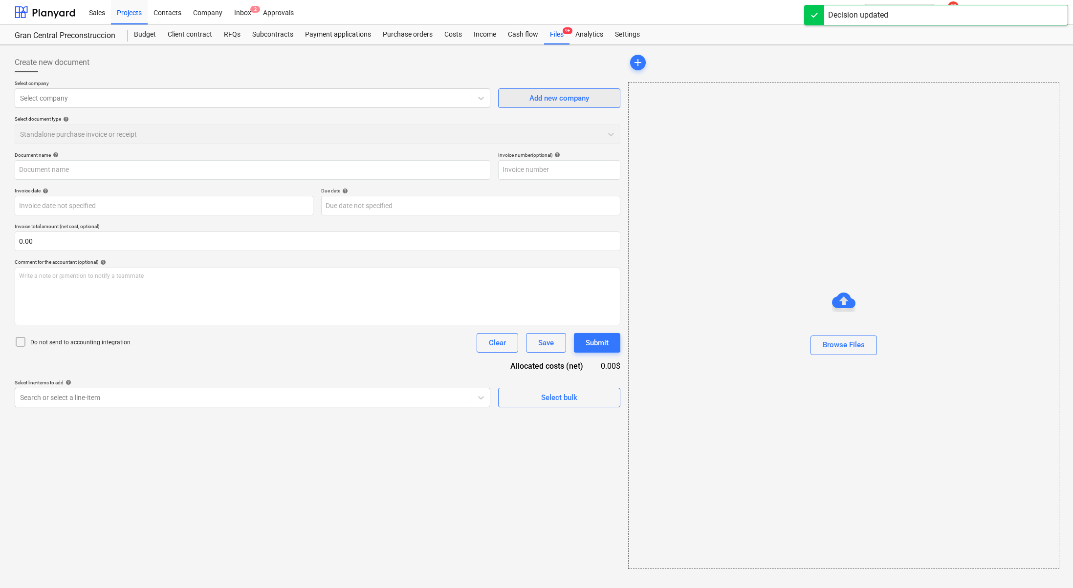
click at [536, 93] on div "Add new company" at bounding box center [559, 98] width 60 height 13
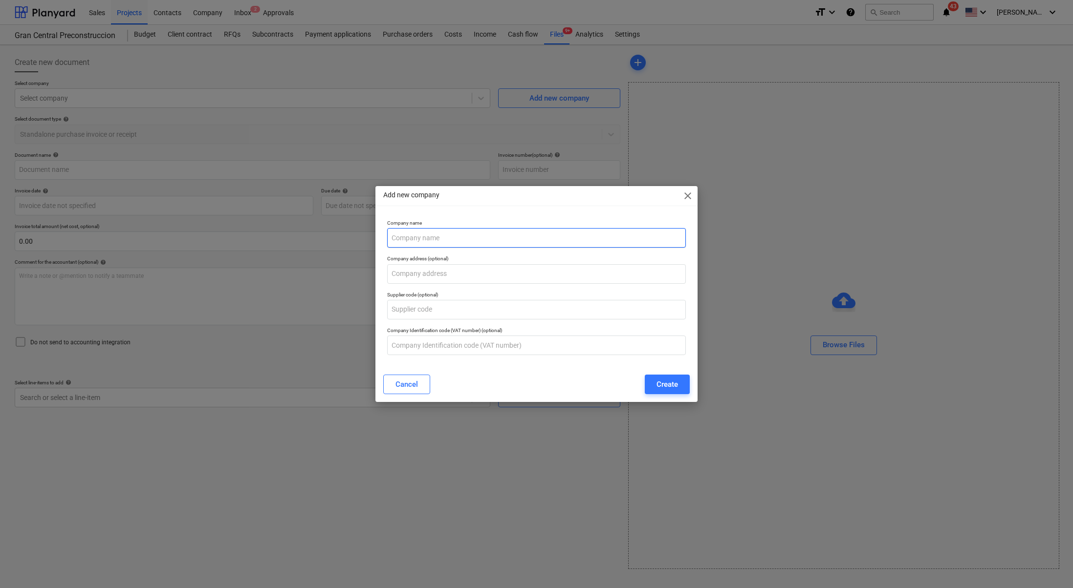
click at [426, 238] on input "text" at bounding box center [536, 238] width 299 height 20
type input "Panama Lighting"
click at [685, 387] on button "Create" at bounding box center [667, 385] width 45 height 20
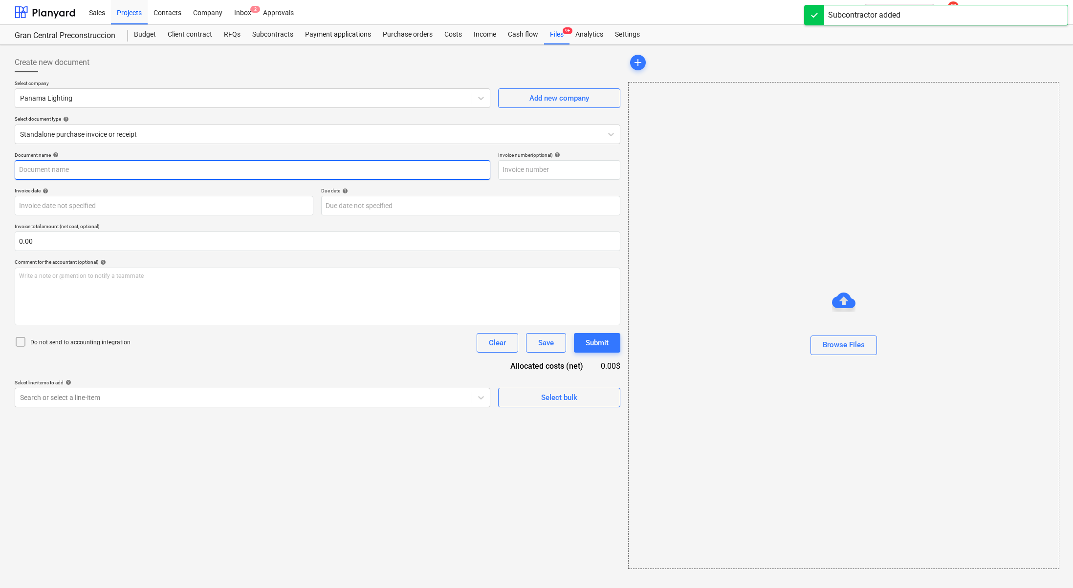
click at [130, 173] on input "text" at bounding box center [253, 170] width 476 height 20
type input "P"
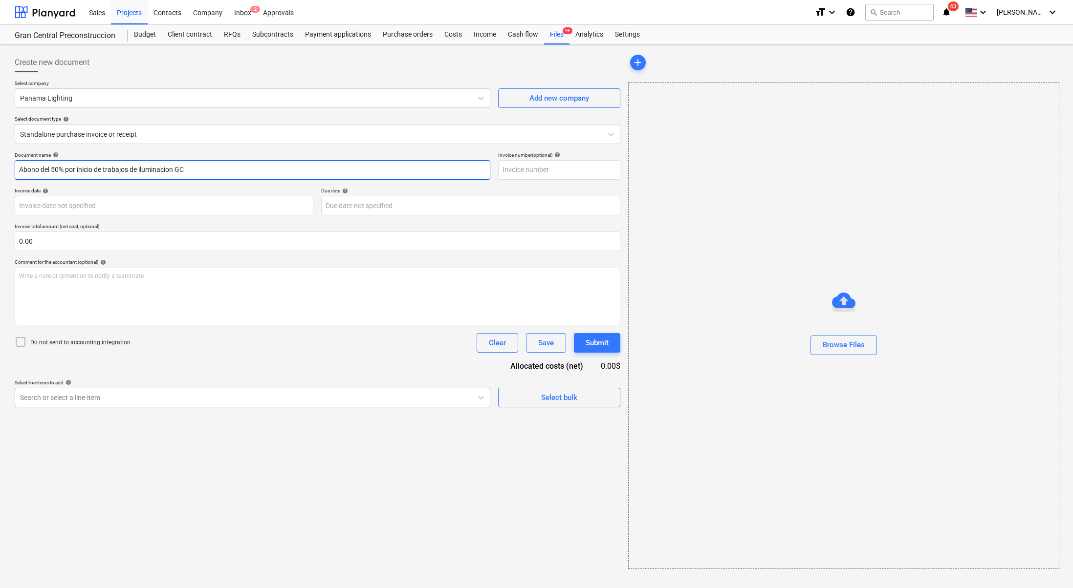
type input "Abono del 50% por inicio de trabajos de iluminacion GC"
click at [277, 405] on div "Search or select a line-item" at bounding box center [253, 398] width 476 height 20
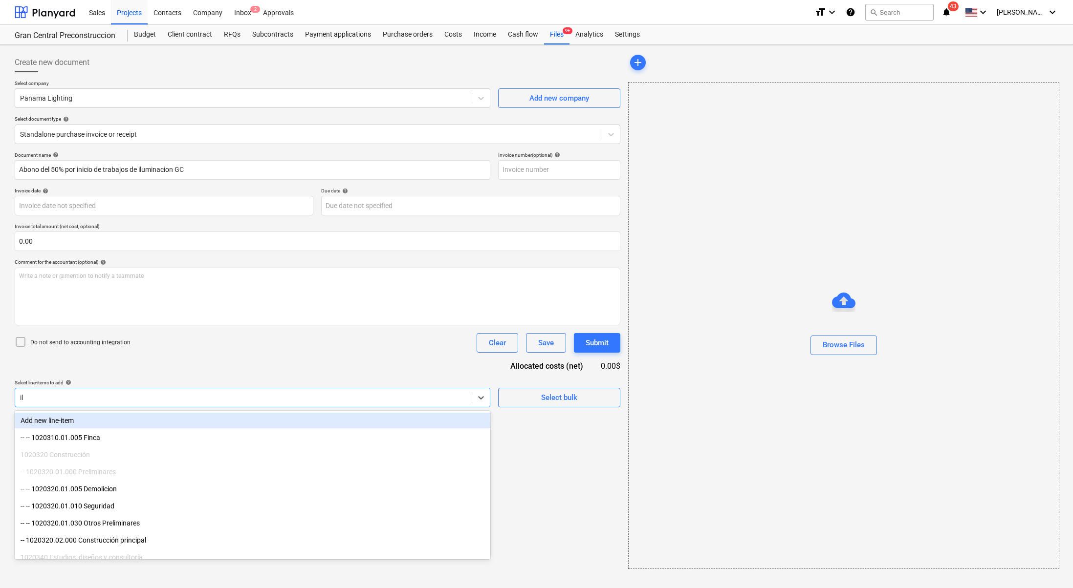
type input "ilu"
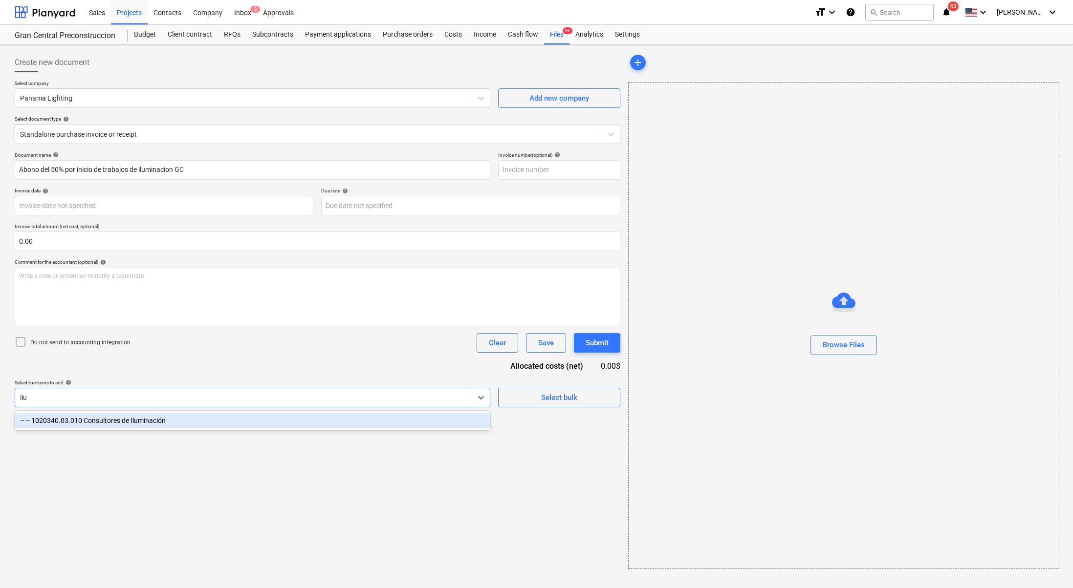
click at [292, 428] on div "-- -- 1020340.03.010 Consultores de Iluminación" at bounding box center [253, 421] width 476 height 16
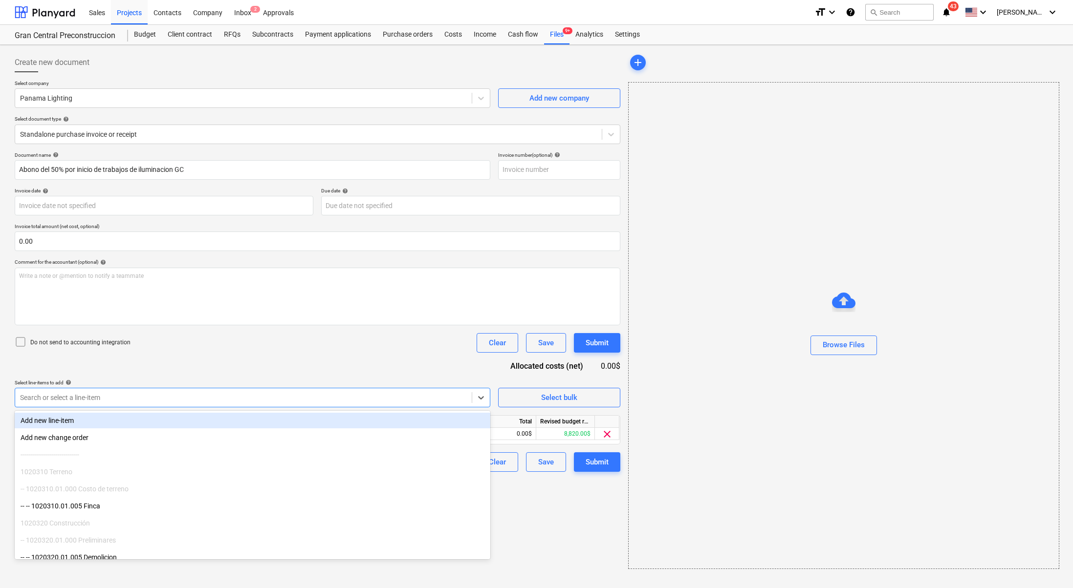
click at [556, 535] on div "Create new document Select company Panama Lighting Add new company Select docum…" at bounding box center [317, 311] width 613 height 524
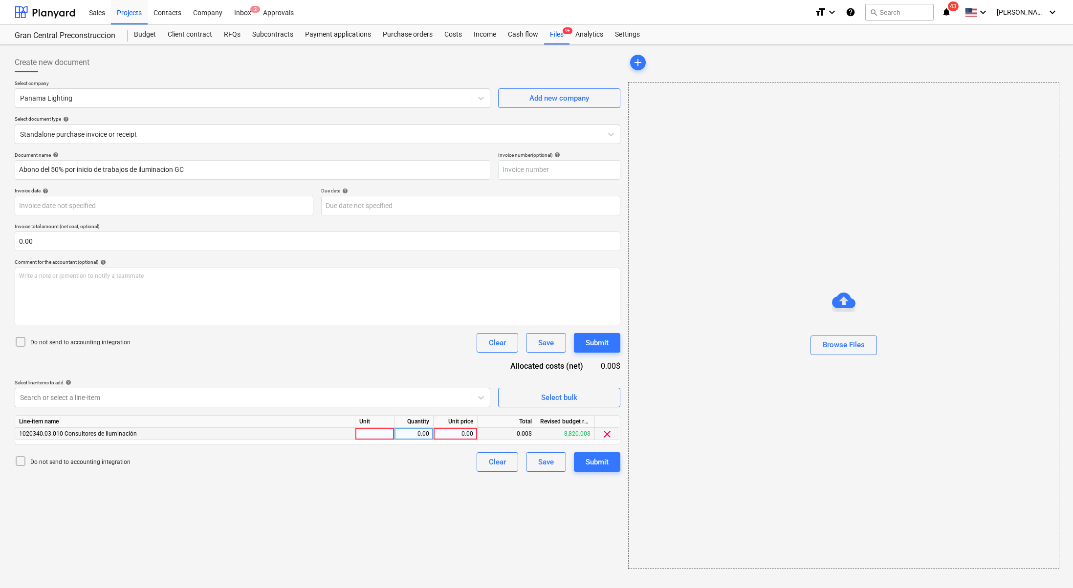
click at [465, 436] on div "0.00" at bounding box center [455, 434] width 36 height 12
type input "1250"
click at [455, 470] on div "Do not send to accounting integration Clear Save Submit" at bounding box center [318, 463] width 606 height 20
click at [607, 469] on button "Submit" at bounding box center [597, 463] width 46 height 20
